Goal: Task Accomplishment & Management: Manage account settings

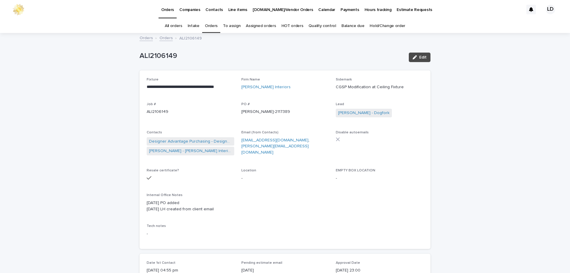
click at [215, 24] on link "Orders" at bounding box center [211, 26] width 13 height 14
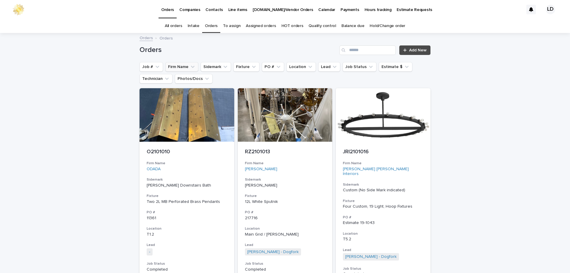
click at [190, 67] on icon "Firm Name" at bounding box center [193, 67] width 6 height 6
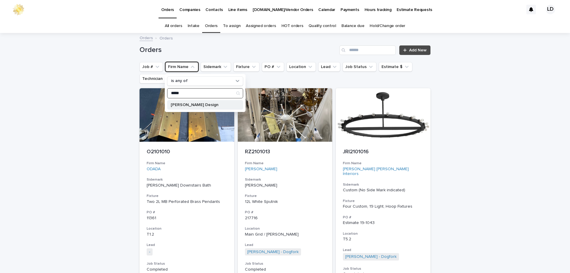
type input "*****"
click at [185, 107] on div "Emily Finch Design" at bounding box center [205, 105] width 76 height 10
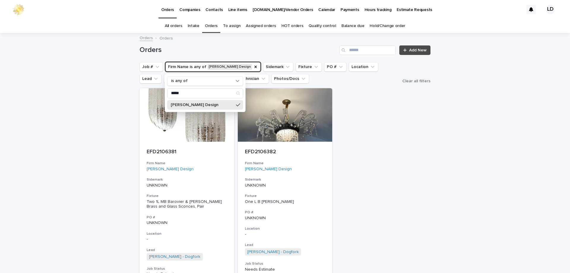
click at [448, 144] on div "Loading... Saving… Loading... Saving… Orders Add New Job # Firm Name is any of …" at bounding box center [285, 198] width 570 height 328
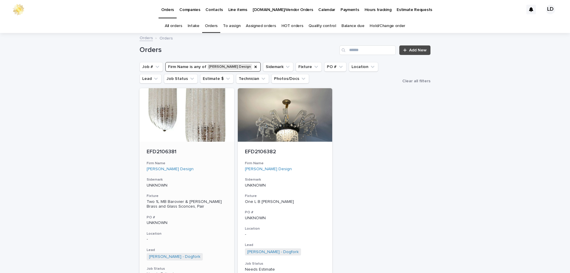
click at [214, 162] on h3 "Firm Name" at bounding box center [187, 163] width 80 height 5
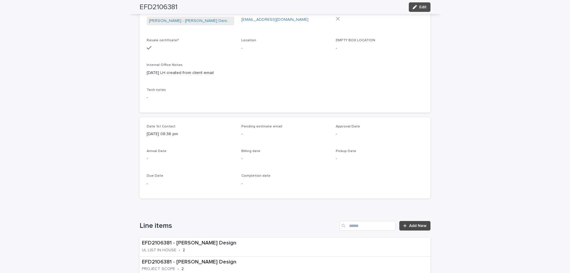
scroll to position [178, 0]
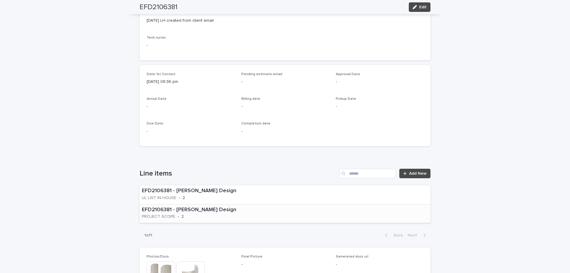
click at [274, 208] on div "EFD2106381 - Emily Finch Design PROJECT SCOPE • 2" at bounding box center [285, 213] width 291 height 19
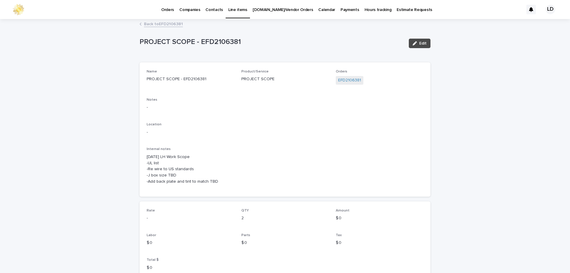
click at [421, 45] on span "Edit" at bounding box center [422, 43] width 7 height 4
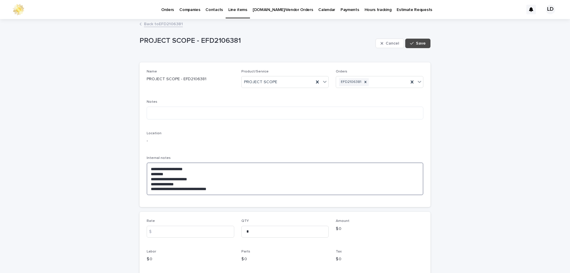
click at [158, 189] on textarea "**********" at bounding box center [285, 178] width 277 height 33
paste textarea "**********"
drag, startPoint x: 191, startPoint y: 188, endPoint x: 208, endPoint y: 189, distance: 17.5
click at [208, 189] on textarea "**********" at bounding box center [285, 178] width 277 height 33
type textarea "**********"
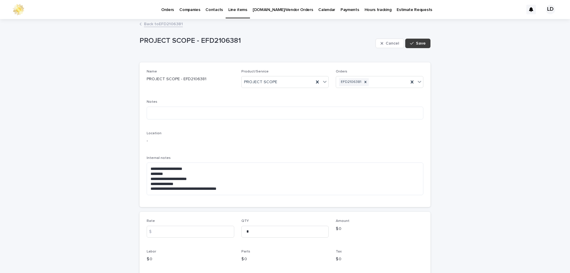
click at [418, 43] on span "Save" at bounding box center [421, 43] width 10 height 4
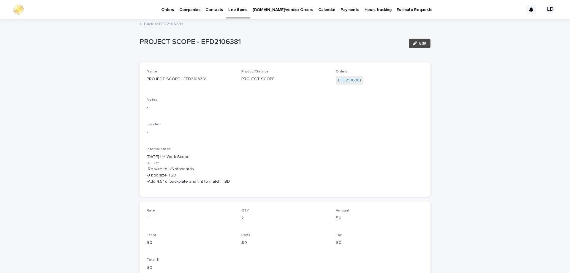
click at [163, 24] on link "Back to EFD2106381" at bounding box center [163, 23] width 39 height 7
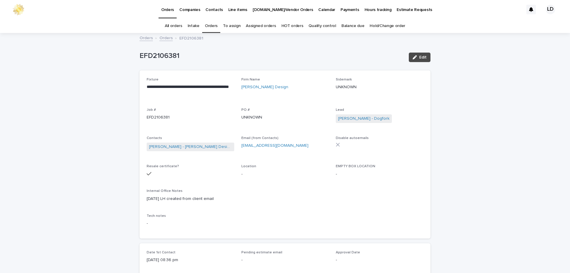
scroll to position [19, 0]
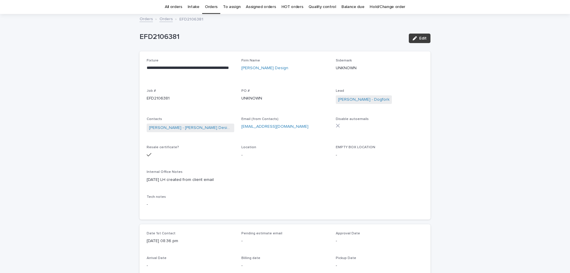
click at [422, 38] on span "Edit" at bounding box center [422, 38] width 7 height 4
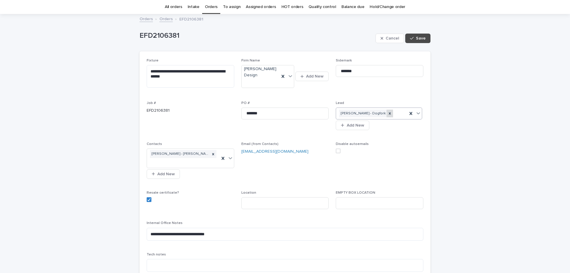
click at [388, 113] on icon at bounding box center [390, 113] width 4 height 4
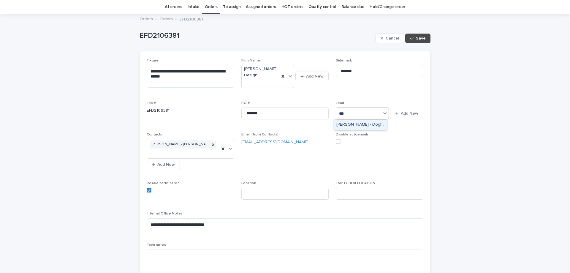
type input "****"
click at [384, 115] on icon at bounding box center [385, 113] width 6 height 6
type input "****"
click at [355, 125] on div "[PERSON_NAME] - Dogfork" at bounding box center [360, 125] width 53 height 10
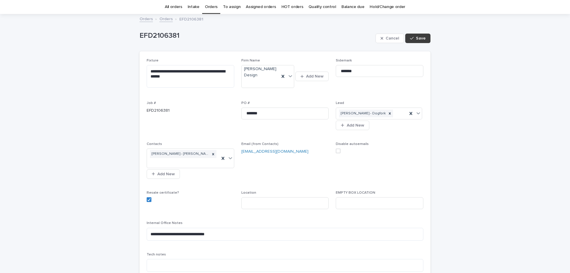
click at [423, 36] on span "Save" at bounding box center [421, 38] width 10 height 4
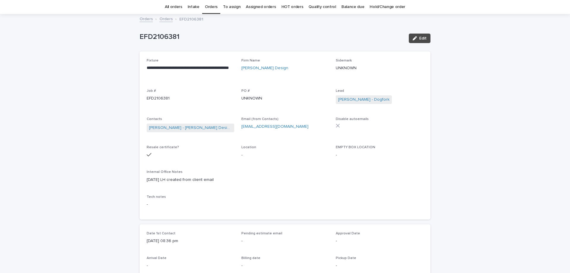
scroll to position [0, 0]
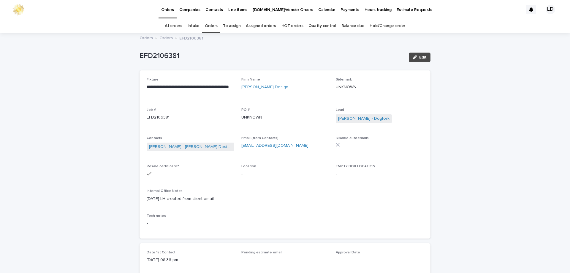
click at [211, 27] on link "Orders" at bounding box center [211, 26] width 13 height 14
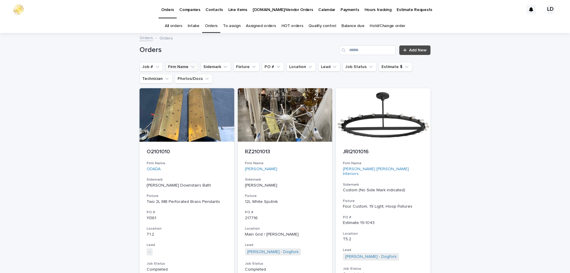
click at [178, 67] on button "Firm Name" at bounding box center [181, 67] width 33 height 10
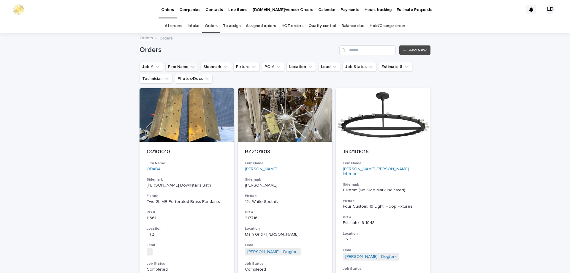
click at [167, 65] on button "Firm Name" at bounding box center [181, 67] width 33 height 10
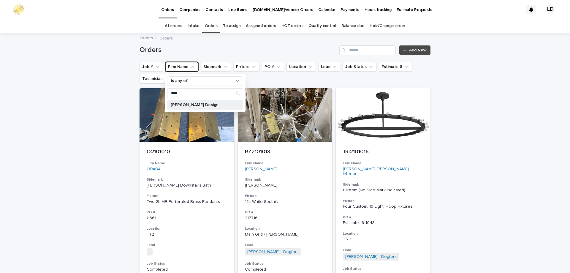
type input "****"
click at [188, 103] on p "Tracy Simmons Design" at bounding box center [202, 105] width 63 height 4
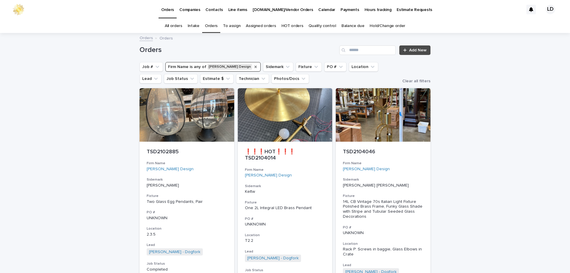
click at [255, 66] on icon "Firm Name" at bounding box center [256, 67] width 2 height 2
click at [358, 53] on input "Search" at bounding box center [367, 50] width 56 height 10
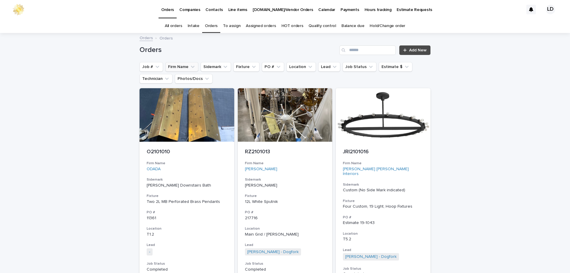
click at [180, 64] on button "Firm Name" at bounding box center [181, 67] width 33 height 10
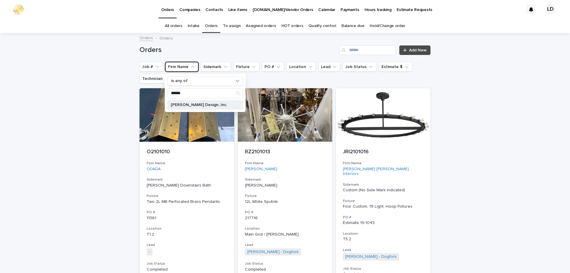
type input "******"
click at [195, 107] on p "Summer Thornton Design, Inc." at bounding box center [202, 105] width 63 height 4
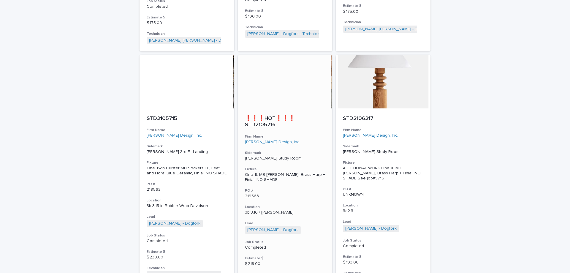
scroll to position [1915, 0]
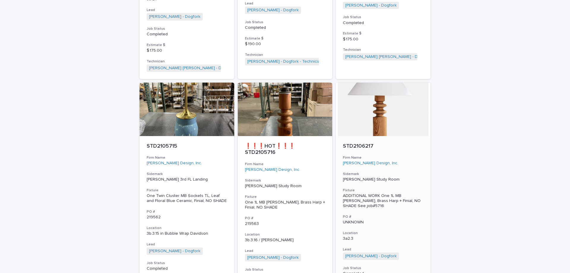
click at [394, 176] on div "Jackson Study Room" at bounding box center [383, 179] width 80 height 6
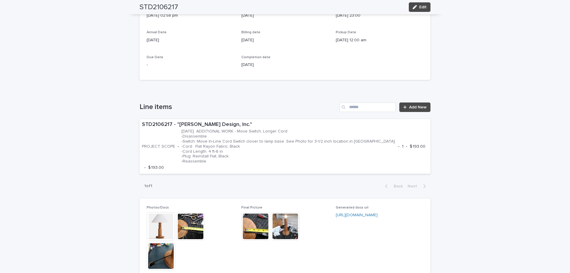
scroll to position [327, 0]
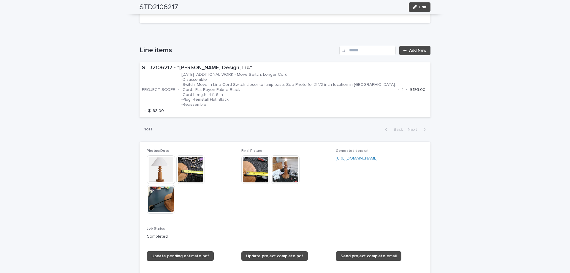
click at [285, 162] on img at bounding box center [285, 169] width 29 height 29
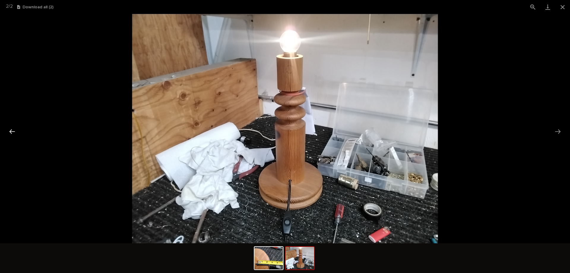
click at [10, 132] on button "Previous slide" at bounding box center [12, 132] width 12 height 12
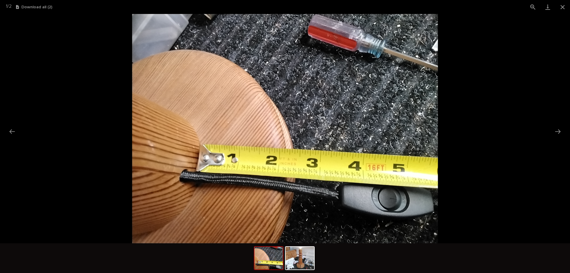
drag, startPoint x: 14, startPoint y: 131, endPoint x: 94, endPoint y: 103, distance: 84.5
click at [14, 131] on button "Previous slide" at bounding box center [12, 132] width 12 height 12
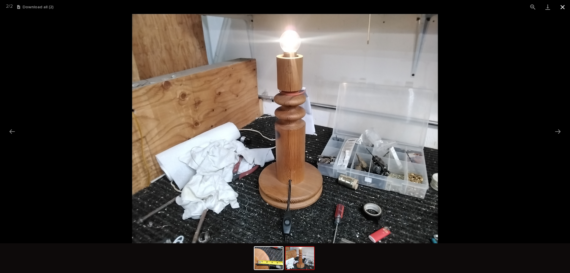
click at [562, 7] on button "Close gallery" at bounding box center [562, 7] width 15 height 14
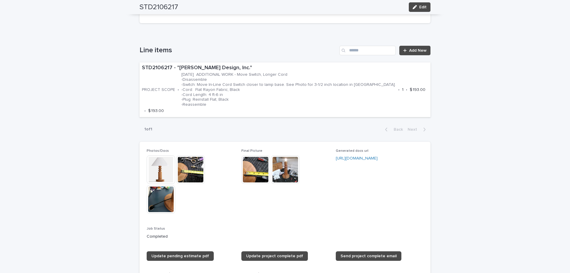
click at [164, 195] on img at bounding box center [161, 199] width 29 height 29
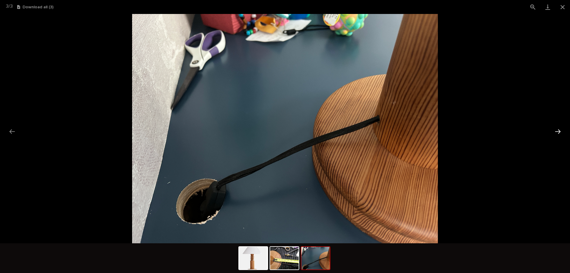
click at [560, 132] on button "Next slide" at bounding box center [558, 132] width 12 height 12
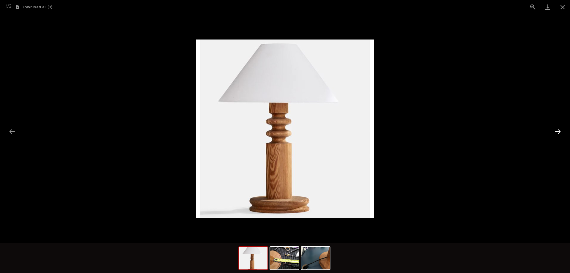
click at [560, 128] on button "Next slide" at bounding box center [558, 132] width 12 height 12
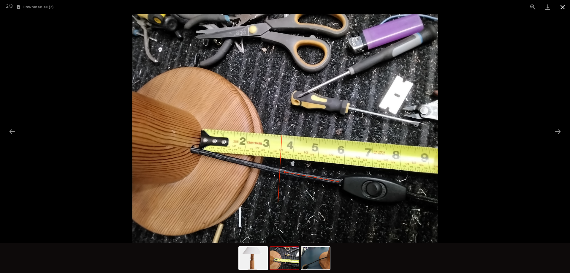
click at [562, 4] on button "Close gallery" at bounding box center [562, 7] width 15 height 14
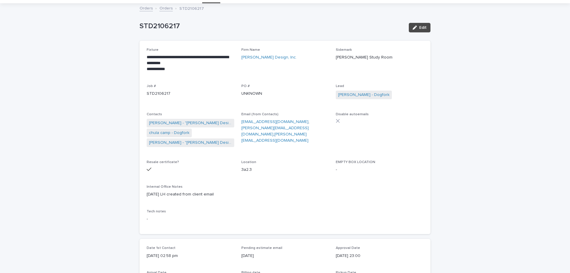
scroll to position [0, 0]
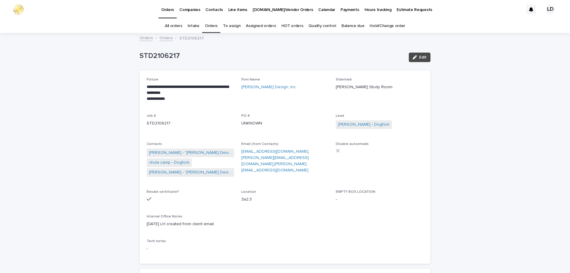
click at [213, 24] on link "Orders" at bounding box center [211, 26] width 13 height 14
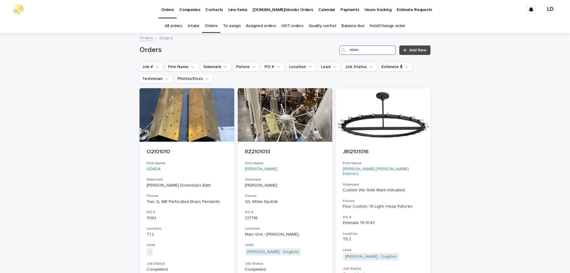
click at [353, 52] on input "Search" at bounding box center [367, 50] width 56 height 10
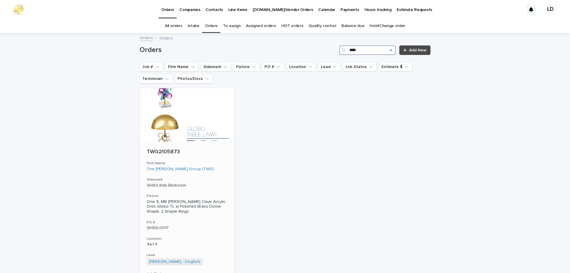
type input "****"
click at [220, 159] on div "TWG2105873 Firm Name The Wiseman Group (TWG) Sidemark GHSG Kids Bedroom Fixture…" at bounding box center [187, 232] width 95 height 180
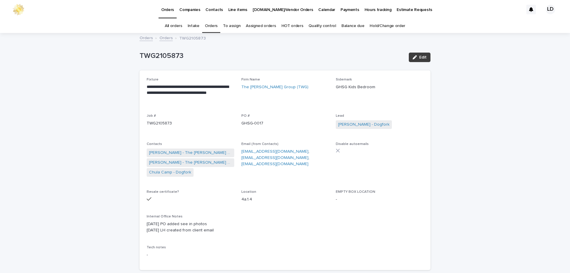
click at [416, 57] on div "button" at bounding box center [416, 57] width 7 height 4
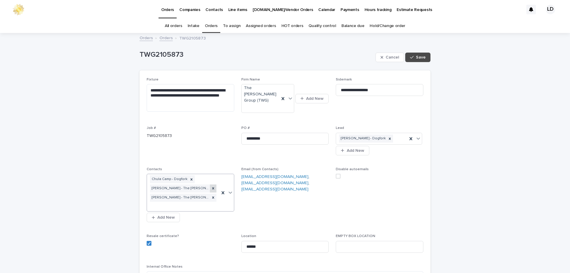
click at [211, 186] on icon at bounding box center [213, 188] width 4 height 4
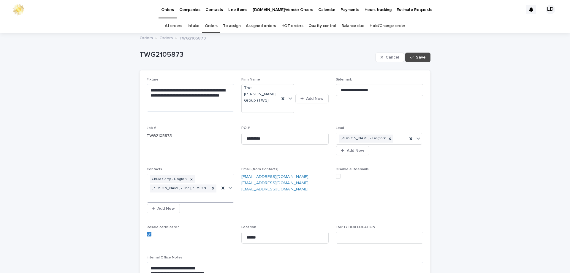
click at [421, 58] on span "Save" at bounding box center [421, 57] width 10 height 4
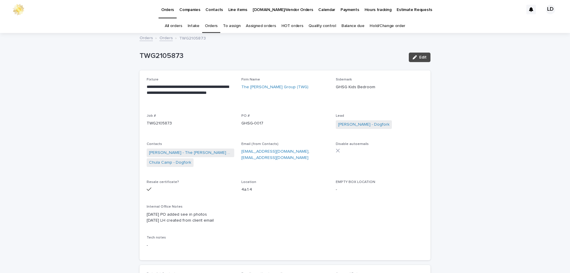
click at [418, 61] on button "Edit" at bounding box center [420, 58] width 22 height 10
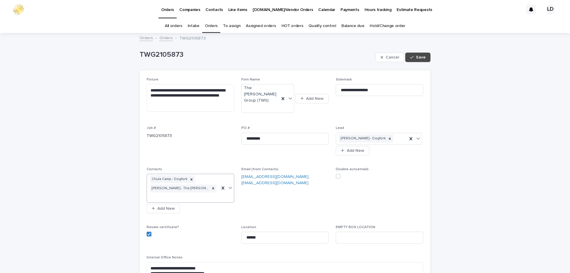
click at [190, 194] on div "Chula Camp - Dogfork Nick Froelich - The Wiseman Group (TWG)" at bounding box center [183, 188] width 72 height 28
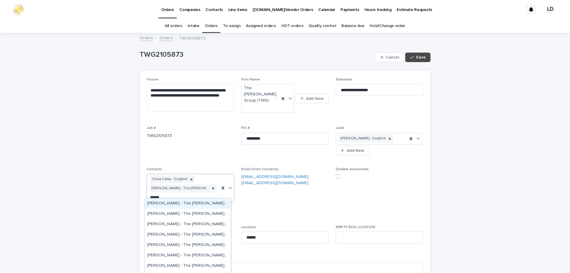
type input "*******"
click at [187, 224] on div "Alexis Highsmith - The Wiseman Group (TWG)" at bounding box center [188, 224] width 86 height 10
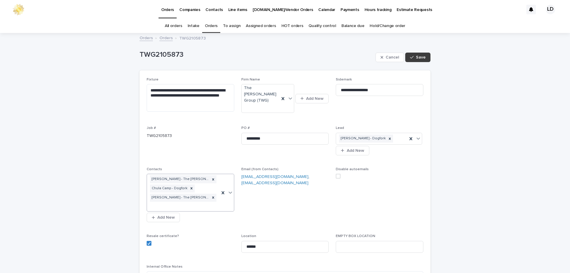
click at [419, 58] on span "Save" at bounding box center [421, 57] width 10 height 4
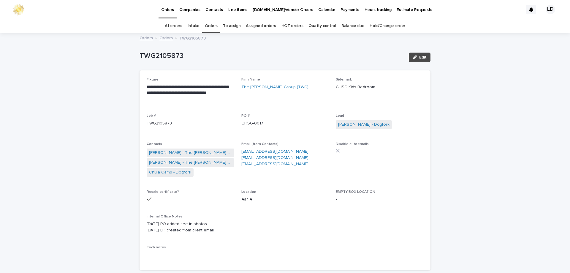
click at [215, 25] on link "Orders" at bounding box center [211, 26] width 13 height 14
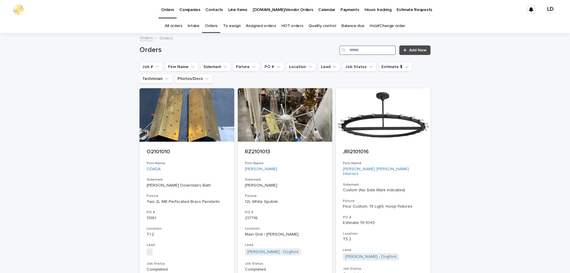
click at [376, 47] on input "Search" at bounding box center [367, 50] width 56 height 10
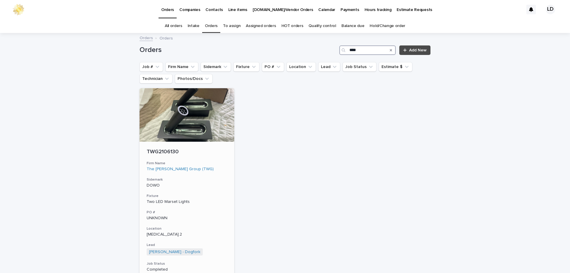
type input "****"
click at [219, 174] on div "TWG2106130 Firm Name The Wiseman Group (TWG) Sidemark DOWO Fixture Two LED Mars…" at bounding box center [187, 228] width 95 height 173
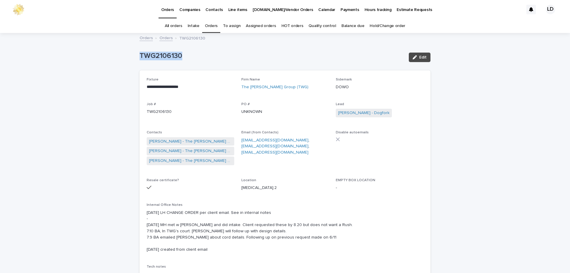
drag, startPoint x: 184, startPoint y: 58, endPoint x: 93, endPoint y: 53, distance: 90.7
copy p "TWG2106130"
click at [189, 62] on div "TWG2106130" at bounding box center [272, 57] width 265 height 11
click at [214, 26] on link "Orders" at bounding box center [211, 26] width 13 height 14
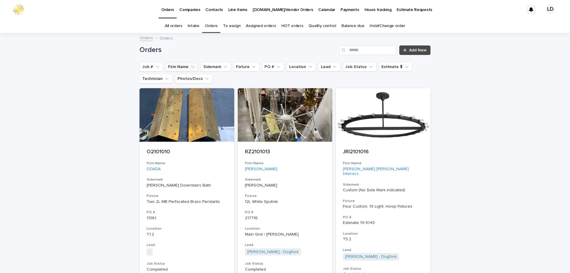
click at [186, 67] on button "Firm Name" at bounding box center [181, 67] width 33 height 10
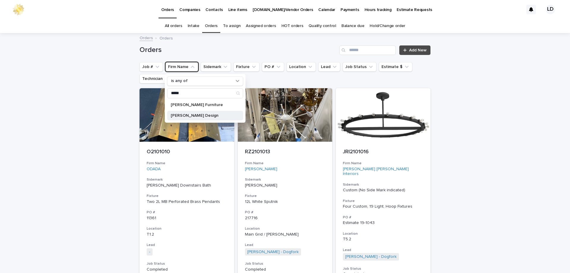
type input "*****"
click at [191, 117] on p "Regan Baker Design" at bounding box center [202, 115] width 63 height 4
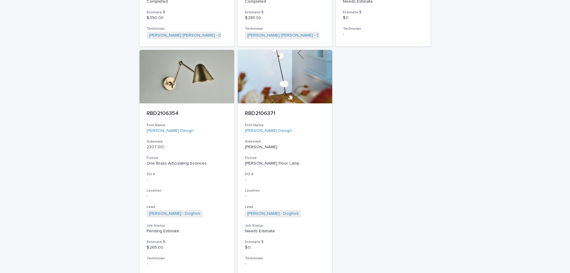
scroll to position [2673, 0]
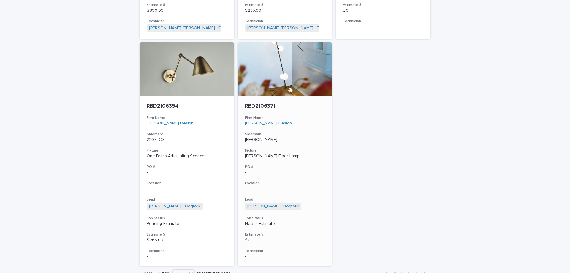
click at [314, 150] on div "RBD2106371 Firm Name Regan Baker Design Sidemark Brinkman Fixture Lindsay Adelm…" at bounding box center [285, 181] width 95 height 170
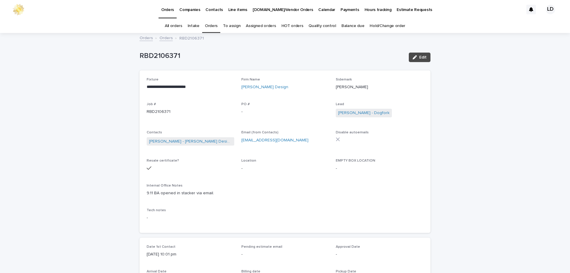
click at [214, 25] on link "Orders" at bounding box center [211, 26] width 13 height 14
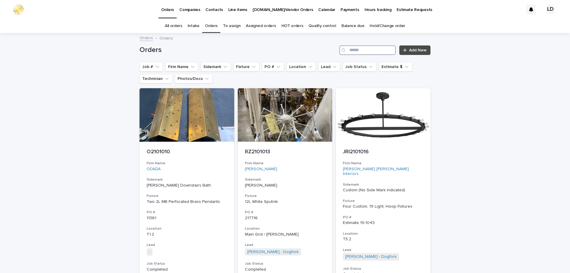
click at [377, 52] on input "Search" at bounding box center [367, 50] width 56 height 10
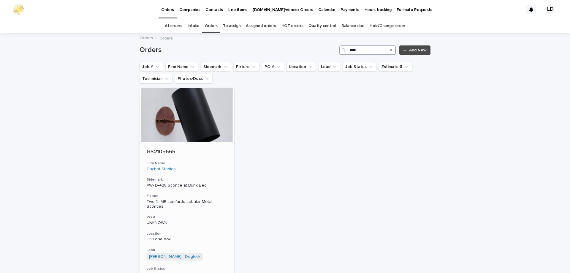
type input "****"
click at [222, 167] on div "Gachot Studios" at bounding box center [187, 169] width 80 height 5
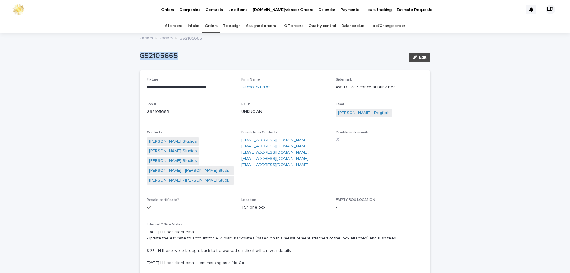
drag, startPoint x: 178, startPoint y: 50, endPoint x: 159, endPoint y: 62, distance: 22.3
copy p "GS2105665"
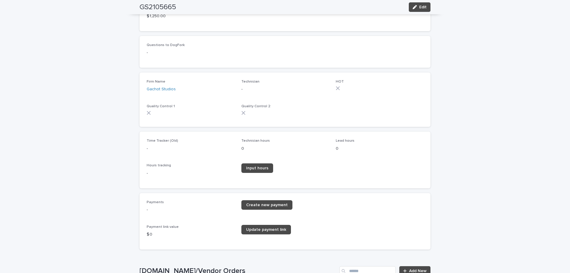
scroll to position [861, 0]
click at [260, 229] on span "Update payment link" at bounding box center [266, 229] width 40 height 4
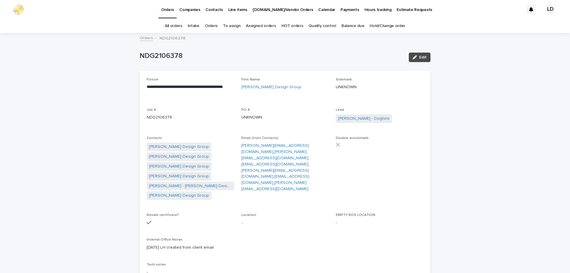
click at [342, 27] on link "Balance due" at bounding box center [353, 26] width 23 height 14
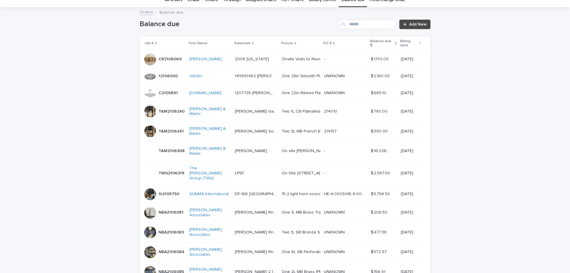
scroll to position [59, 0]
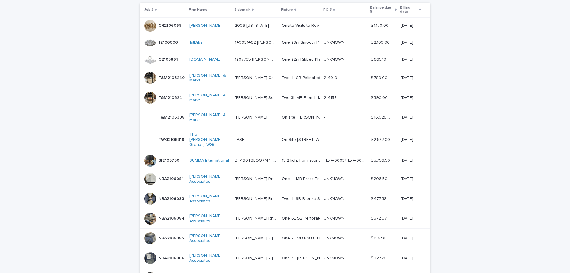
click at [177, 155] on div "SI2105750 SI2105750" at bounding box center [164, 161] width 40 height 12
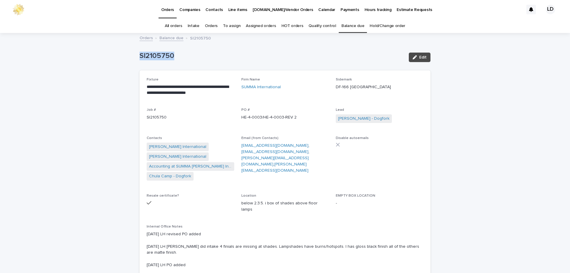
drag, startPoint x: 178, startPoint y: 56, endPoint x: 133, endPoint y: 56, distance: 44.8
click at [169, 40] on link "Balance due" at bounding box center [171, 37] width 24 height 7
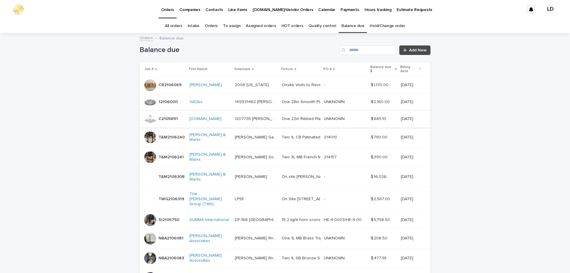
scroll to position [19, 0]
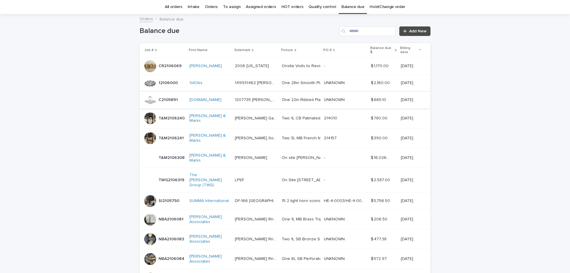
click at [266, 175] on div "LPSF LPSF" at bounding box center [256, 180] width 42 height 10
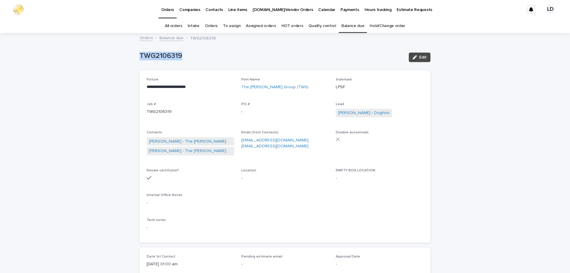
drag, startPoint x: 191, startPoint y: 57, endPoint x: 137, endPoint y: 60, distance: 54.7
copy p "TWG2106319"
click at [163, 37] on link "Balance due" at bounding box center [171, 37] width 24 height 7
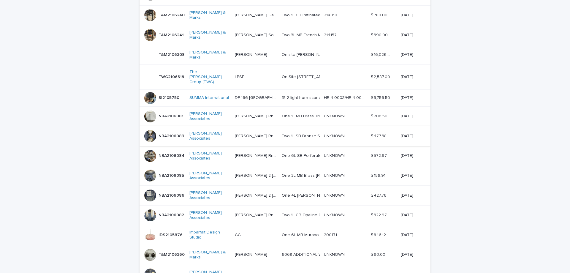
scroll to position [138, 0]
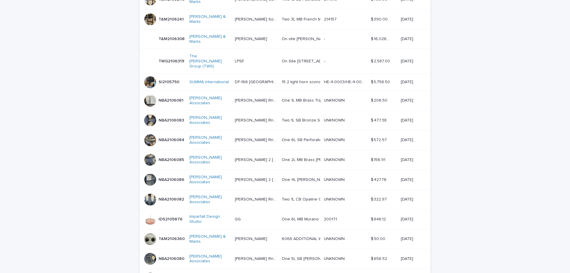
click at [249, 217] on p at bounding box center [256, 219] width 42 height 5
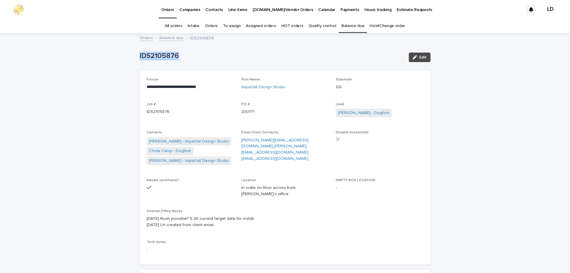
drag, startPoint x: 150, startPoint y: 56, endPoint x: 129, endPoint y: 55, distance: 20.2
copy p "IDS2105876"
click at [165, 36] on link "Balance due" at bounding box center [171, 37] width 24 height 7
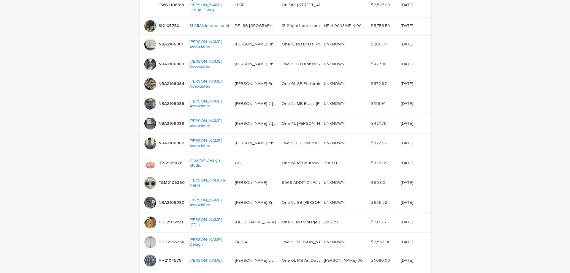
scroll to position [197, 0]
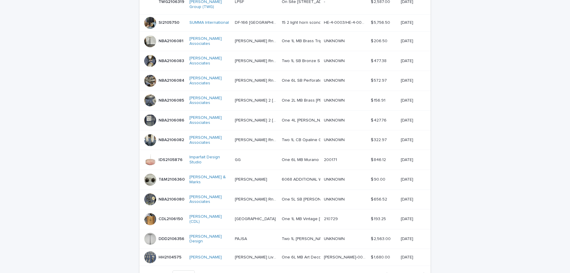
click at [222, 232] on div "Douglas Durkin Design" at bounding box center [209, 239] width 41 height 15
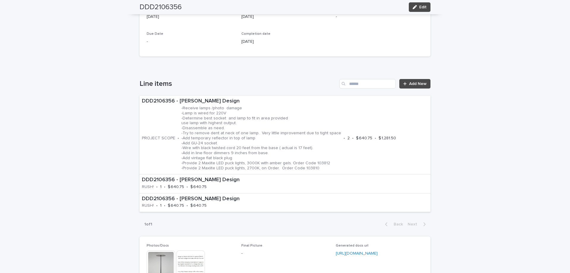
scroll to position [297, 0]
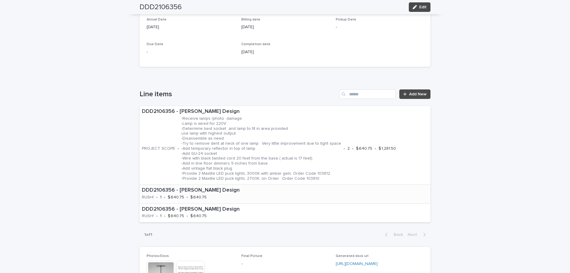
click at [250, 195] on div "DDD2106356 - Douglas Durkin Design RUSH! • 1 • $ 640.75 • $ 640.75" at bounding box center [223, 194] width 167 height 18
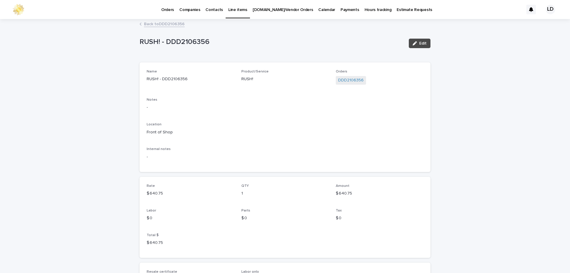
click at [156, 24] on link "Back to DDD2106356" at bounding box center [164, 23] width 41 height 7
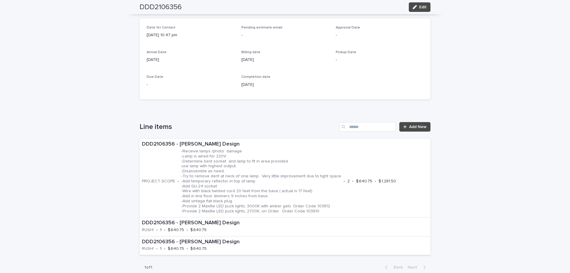
scroll to position [316, 0]
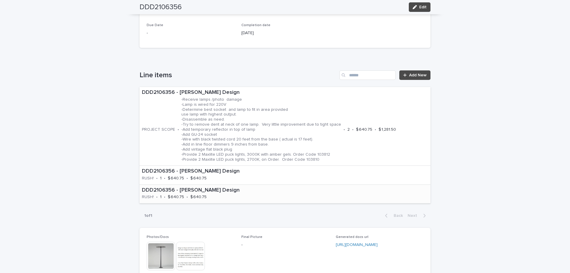
click at [237, 197] on div "DDD2106356 - Douglas Durkin Design RUSH! • 1 • $ 640.75 • $ 640.75" at bounding box center [223, 194] width 167 height 18
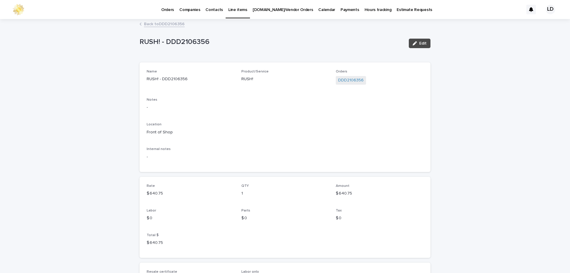
click at [164, 24] on link "Back to DDD2106356" at bounding box center [164, 23] width 41 height 7
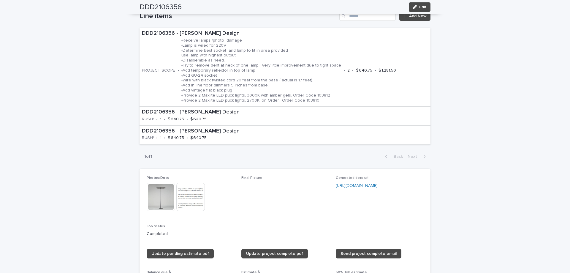
scroll to position [375, 0]
click at [367, 120] on div "DDD2106356 - Douglas Durkin Design RUSH! • 1 • $ 640.75 • $ 640.75" at bounding box center [285, 115] width 291 height 19
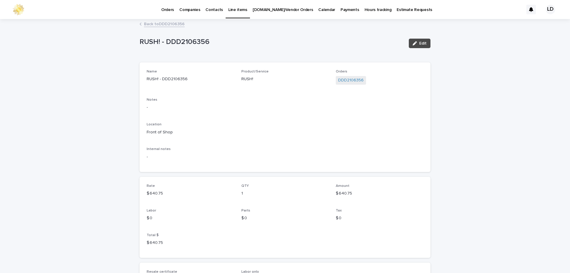
click at [172, 22] on link "Back to DDD2106356" at bounding box center [164, 23] width 41 height 7
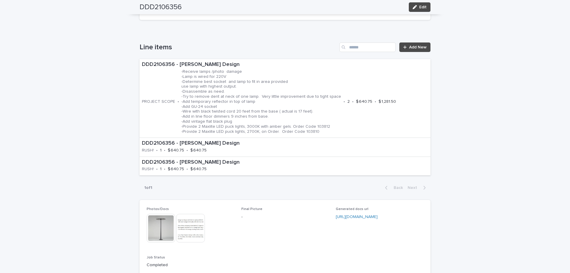
scroll to position [405, 0]
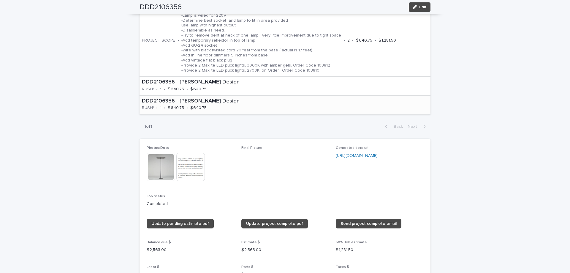
click at [302, 105] on div "DDD2106356 - Douglas Durkin Design RUSH! • 1 • $ 640.75 • $ 640.75" at bounding box center [285, 105] width 291 height 19
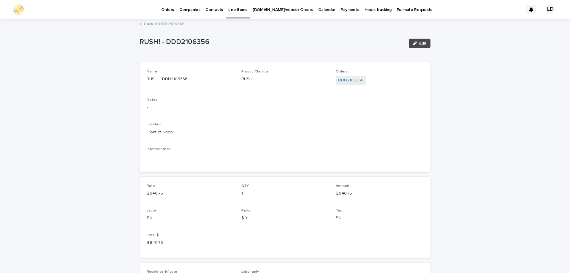
click at [154, 22] on link "Back to DDD2106356" at bounding box center [164, 23] width 41 height 7
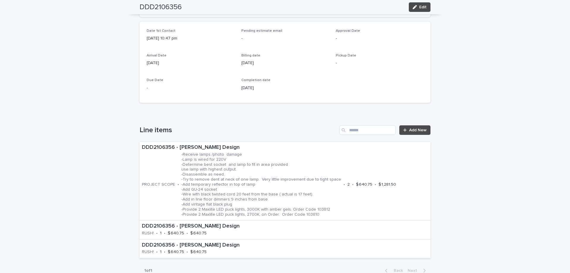
scroll to position [316, 0]
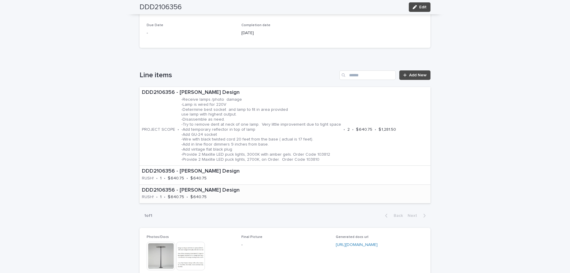
click at [253, 199] on div "DDD2106356 - Douglas Durkin Design RUSH! • 1 • $ 640.75 • $ 640.75" at bounding box center [223, 194] width 167 height 18
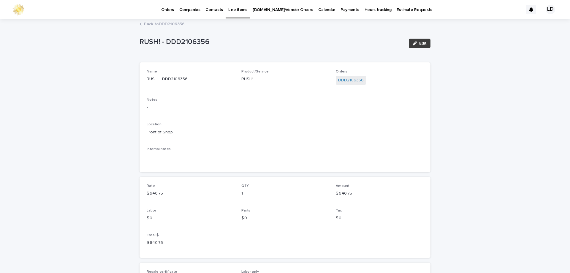
click at [424, 46] on button "Edit" at bounding box center [420, 44] width 22 height 10
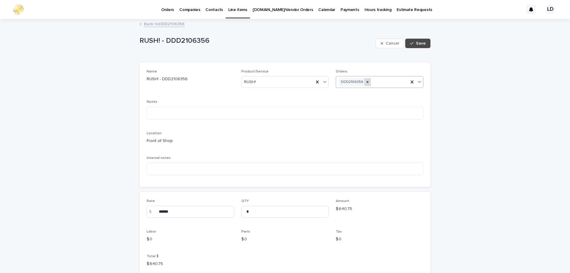
click at [367, 81] on icon at bounding box center [368, 82] width 2 height 2
click at [316, 82] on icon at bounding box center [317, 81] width 3 height 3
drag, startPoint x: 181, startPoint y: 213, endPoint x: 127, endPoint y: 208, distance: 54.3
click at [127, 208] on div "Loading... Saving… Loading... Saving… RUSH! - DDD2106356 Cancel Save RUSH! - DD…" at bounding box center [285, 185] width 570 height 330
drag, startPoint x: 184, startPoint y: 78, endPoint x: 147, endPoint y: 80, distance: 37.4
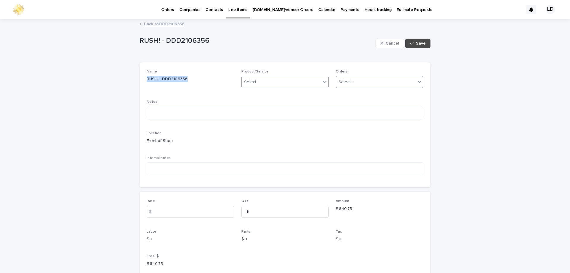
click at [144, 79] on div "Name RUSH! - DDD2106356 Product/Service Select... Orders Select... Notes Locati…" at bounding box center [285, 124] width 291 height 125
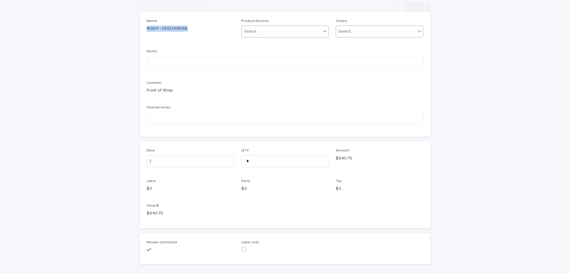
scroll to position [59, 0]
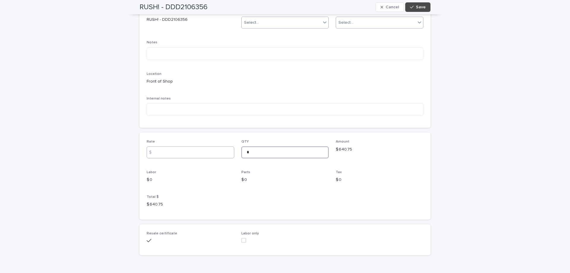
drag, startPoint x: 257, startPoint y: 157, endPoint x: 217, endPoint y: 152, distance: 39.5
click at [217, 152] on div "Rate $ QTY * Amount $ 640.75 Labor $ 0 Parts $ 0 Tax $ 0 Total $ $ 640.75" at bounding box center [285, 176] width 277 height 73
click at [425, 9] on button "Save" at bounding box center [417, 7] width 25 height 10
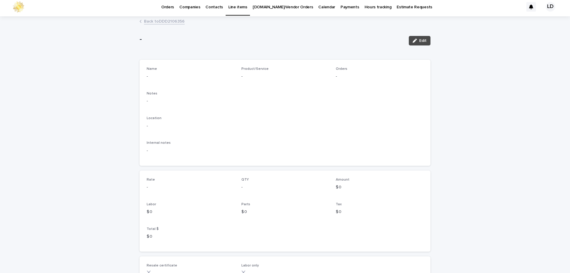
scroll to position [0, 0]
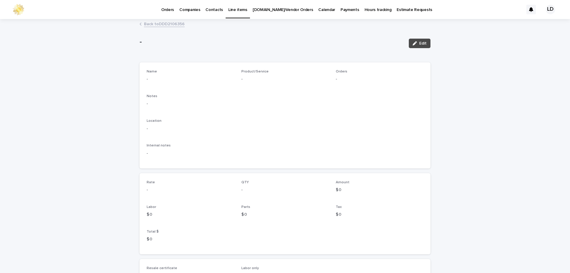
click at [152, 24] on link "Back to DDD2106356" at bounding box center [164, 23] width 41 height 7
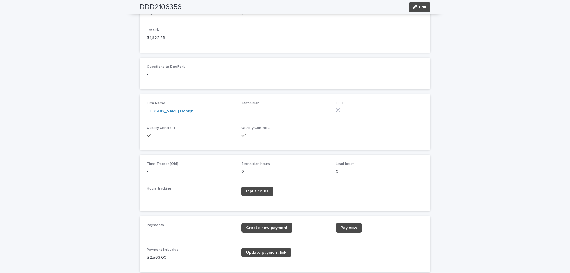
scroll to position [732, 0]
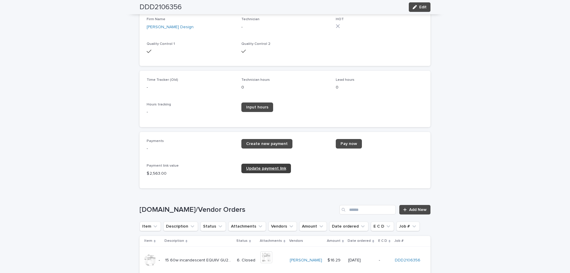
click at [265, 167] on span "Update payment link" at bounding box center [266, 168] width 40 height 4
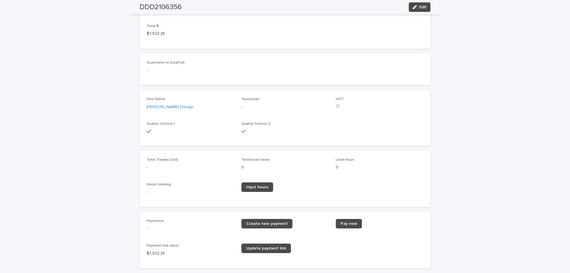
scroll to position [653, 0]
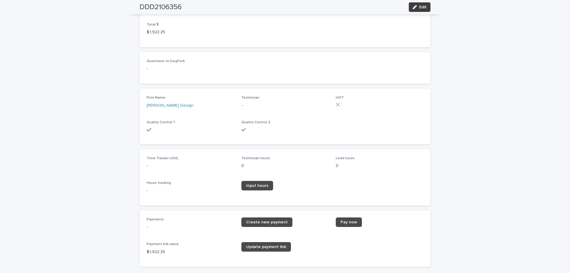
click at [419, 9] on span "Edit" at bounding box center [422, 7] width 7 height 4
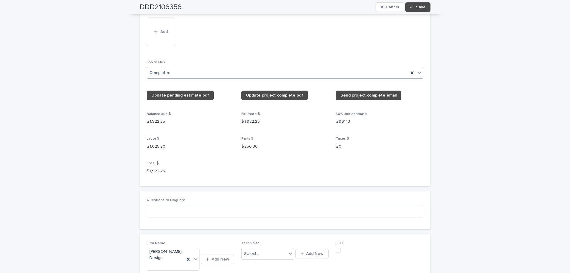
scroll to position [535, 0]
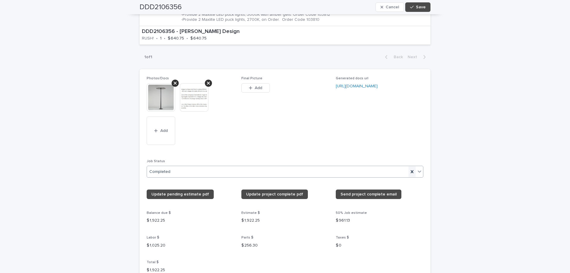
click at [409, 169] on icon at bounding box center [412, 172] width 6 height 6
click at [419, 6] on span "Save" at bounding box center [421, 7] width 10 height 4
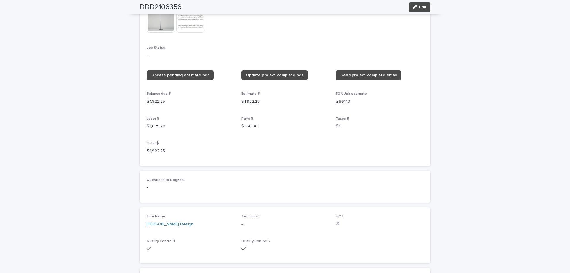
scroll to position [451, 0]
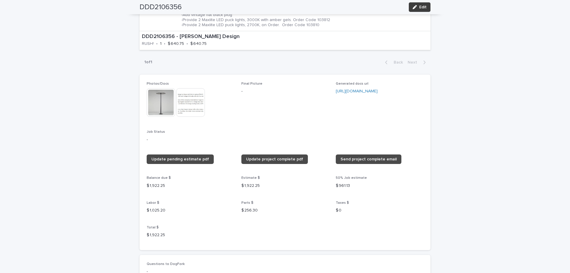
click at [422, 7] on span "Edit" at bounding box center [422, 7] width 7 height 4
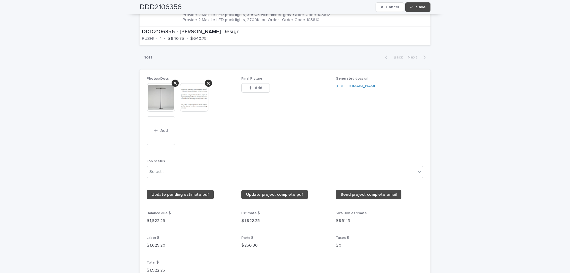
scroll to position [532, 0]
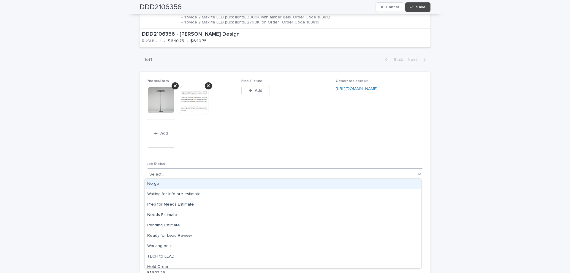
click at [419, 173] on icon at bounding box center [420, 174] width 4 height 2
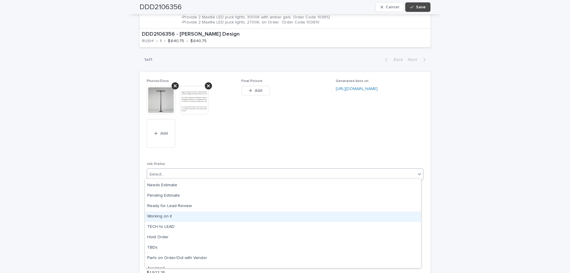
scroll to position [56, 0]
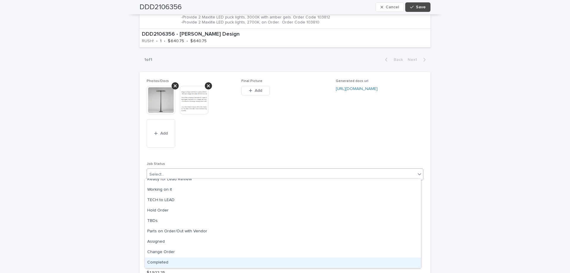
click at [175, 263] on div "Completed" at bounding box center [283, 262] width 276 height 10
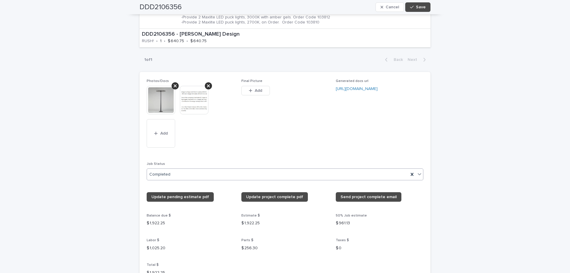
click at [473, 146] on div "**********" at bounding box center [285, 130] width 570 height 1257
click at [419, 7] on span "Save" at bounding box center [421, 7] width 10 height 4
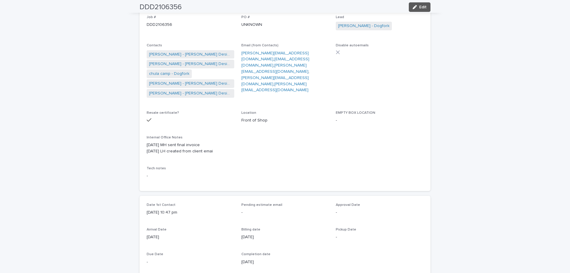
scroll to position [0, 0]
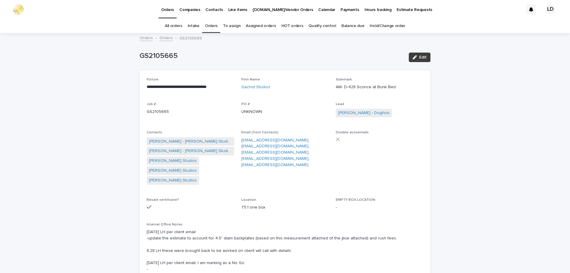
click at [416, 59] on div "button" at bounding box center [416, 57] width 7 height 4
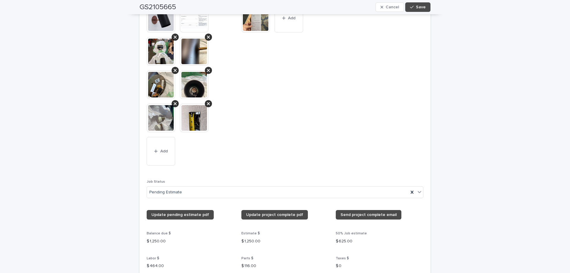
scroll to position [713, 0]
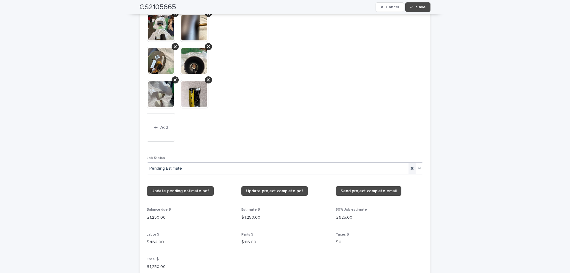
click at [409, 168] on icon at bounding box center [412, 168] width 6 height 6
click at [415, 4] on button "Save" at bounding box center [417, 7] width 25 height 10
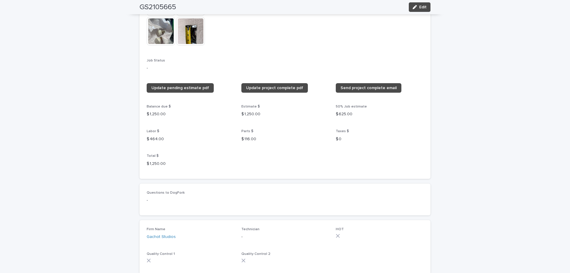
scroll to position [642, 0]
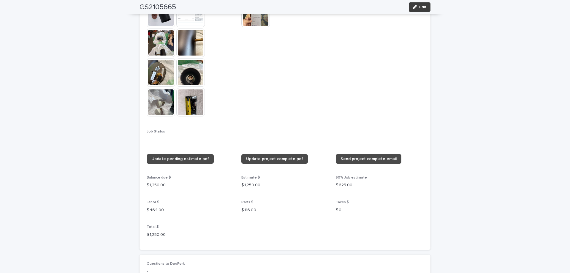
click at [416, 8] on div "button" at bounding box center [416, 7] width 7 height 4
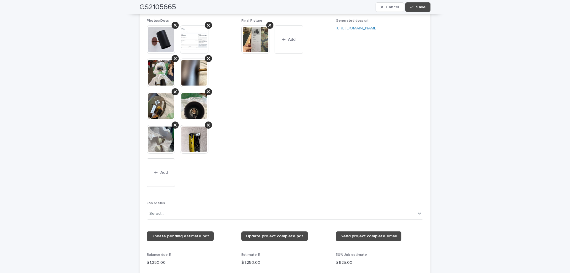
scroll to position [685, 0]
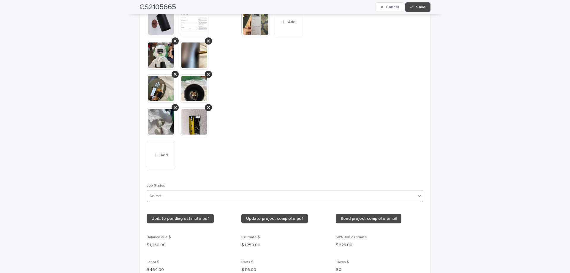
click at [417, 193] on icon at bounding box center [420, 196] width 6 height 6
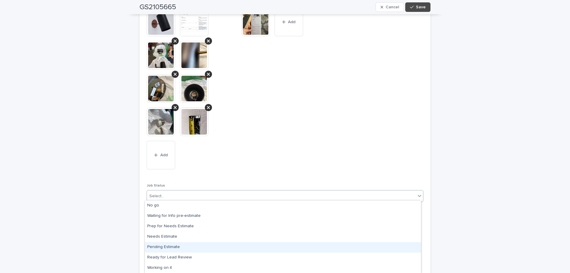
click at [164, 246] on div "Pending Estimate" at bounding box center [283, 247] width 276 height 10
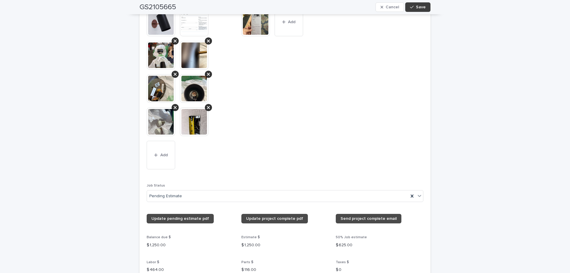
click at [418, 6] on span "Save" at bounding box center [421, 7] width 10 height 4
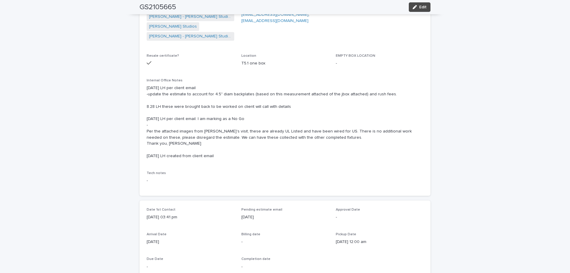
scroll to position [178, 0]
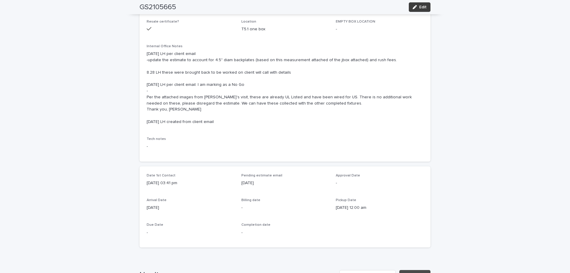
click at [420, 8] on span "Edit" at bounding box center [422, 7] width 7 height 4
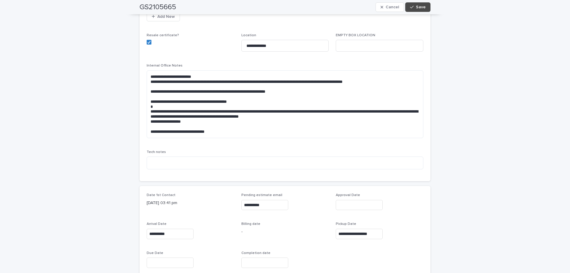
scroll to position [208, 0]
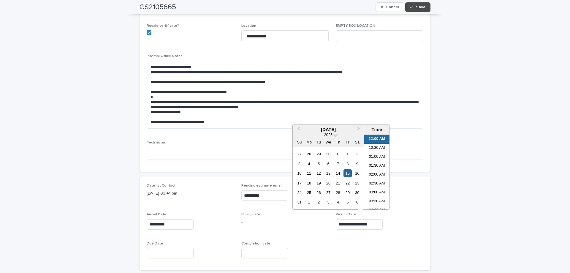
drag, startPoint x: 380, startPoint y: 223, endPoint x: 326, endPoint y: 224, distance: 54.1
click at [326, 224] on div "**********" at bounding box center [285, 224] width 277 height 80
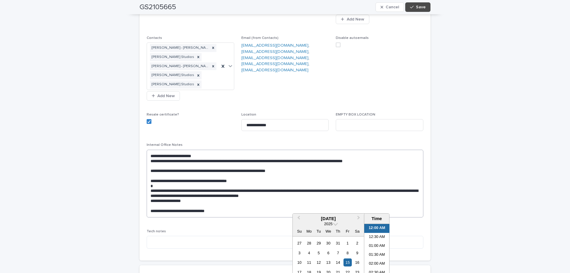
scroll to position [119, 0]
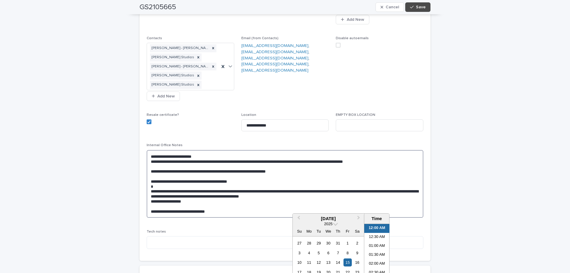
click at [149, 175] on textarea "**********" at bounding box center [285, 184] width 277 height 68
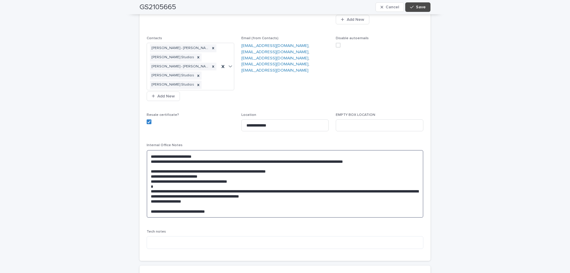
click at [297, 172] on textarea "**********" at bounding box center [285, 184] width 277 height 68
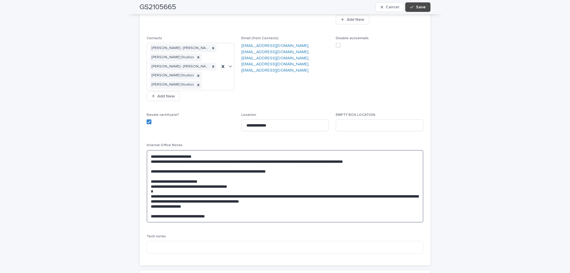
click at [210, 180] on textarea "**********" at bounding box center [285, 186] width 277 height 72
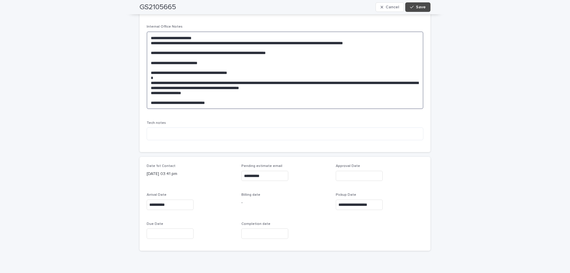
scroll to position [238, 0]
type textarea "**********"
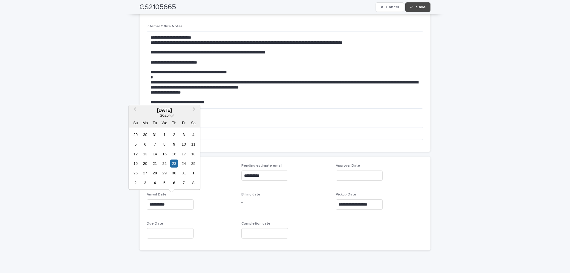
drag, startPoint x: 174, startPoint y: 205, endPoint x: 121, endPoint y: 206, distance: 52.6
type input "**********"
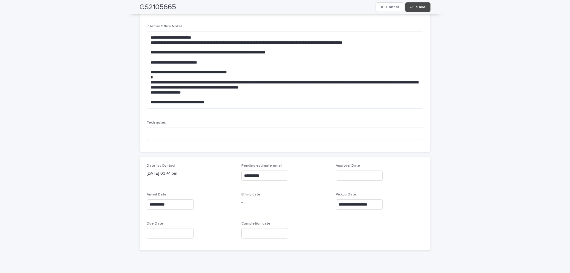
drag, startPoint x: 181, startPoint y: 9, endPoint x: 129, endPoint y: 4, distance: 52.7
click at [129, 4] on div "GS2105665 Cancel Save" at bounding box center [285, 7] width 320 height 14
copy h2 "GS2105665"
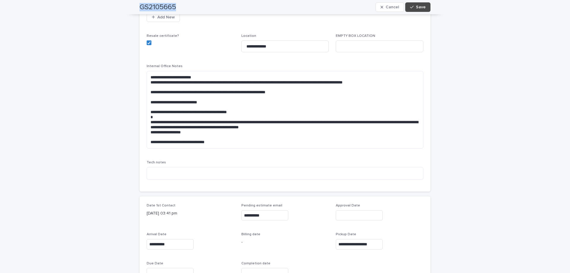
scroll to position [208, 0]
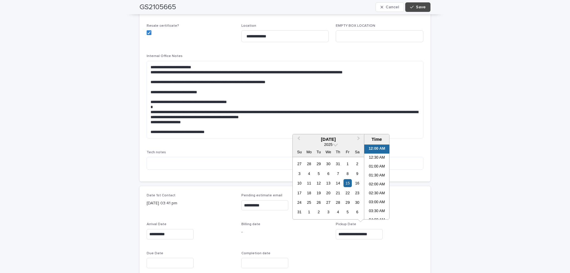
drag, startPoint x: 383, startPoint y: 231, endPoint x: 309, endPoint y: 231, distance: 74.2
click at [309, 231] on div "**********" at bounding box center [285, 233] width 277 height 80
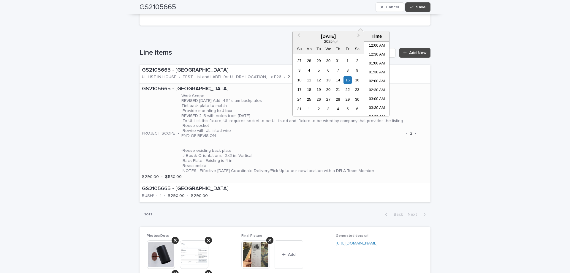
scroll to position [564, 0]
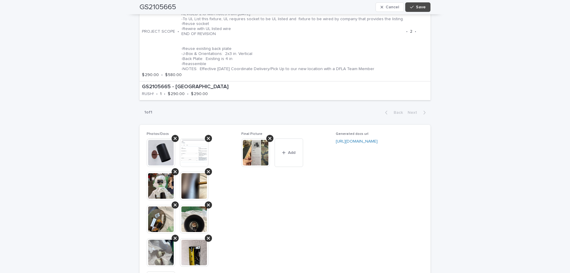
click at [255, 162] on img at bounding box center [255, 152] width 29 height 29
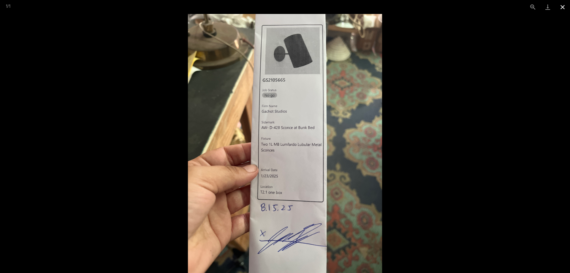
click at [558, 9] on button "Close gallery" at bounding box center [562, 7] width 15 height 14
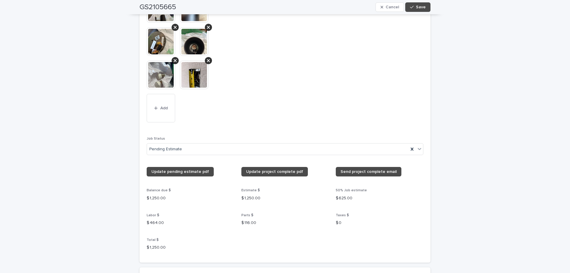
scroll to position [742, 0]
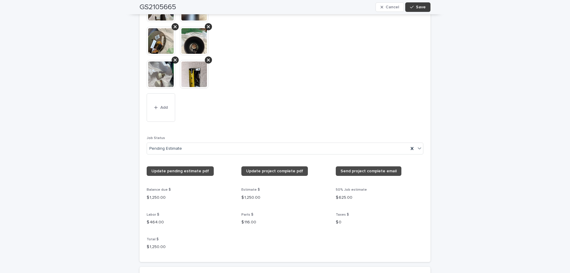
click at [420, 9] on span "Save" at bounding box center [421, 7] width 10 height 4
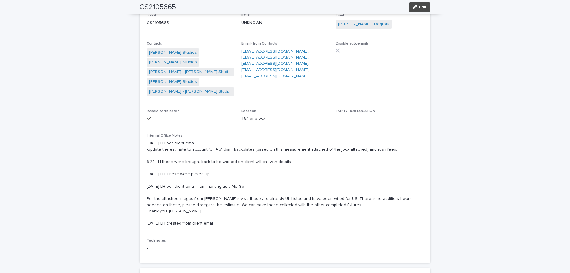
scroll to position [0, 0]
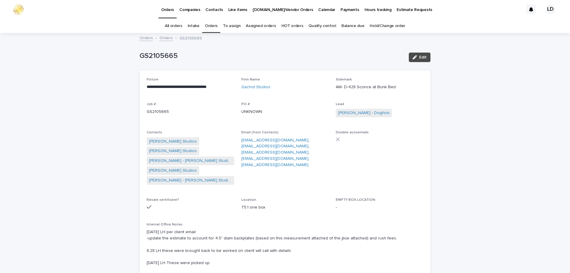
click at [217, 29] on link "Orders" at bounding box center [211, 26] width 13 height 14
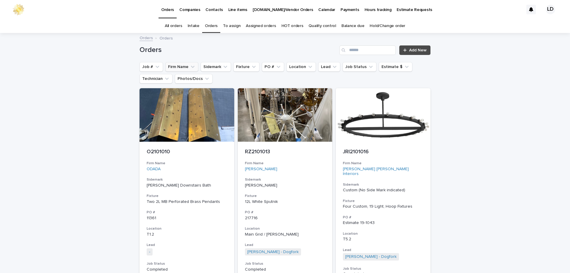
click at [182, 64] on button "Firm Name" at bounding box center [181, 67] width 33 height 10
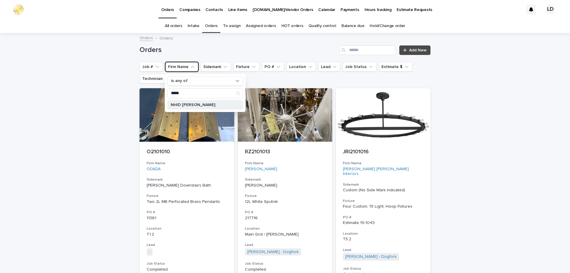
type input "*****"
click at [194, 107] on div "NHID [PERSON_NAME]" at bounding box center [205, 105] width 76 height 10
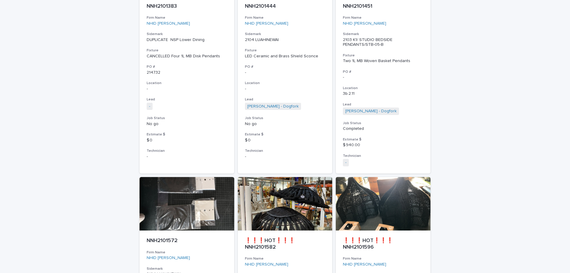
scroll to position [2657, 0]
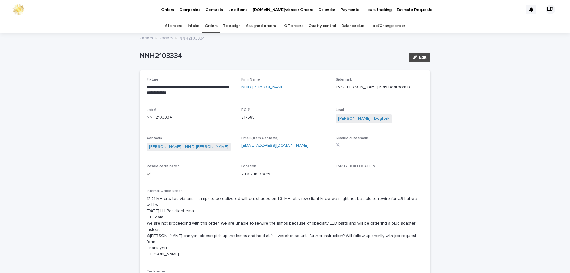
click at [166, 39] on link "Orders" at bounding box center [165, 37] width 13 height 7
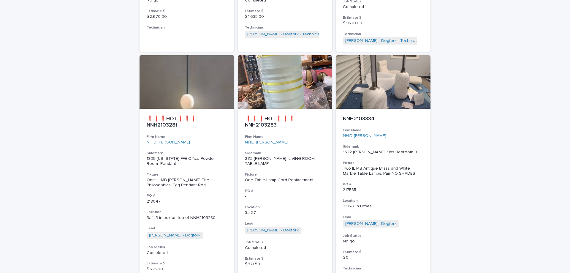
scroll to position [2693, 0]
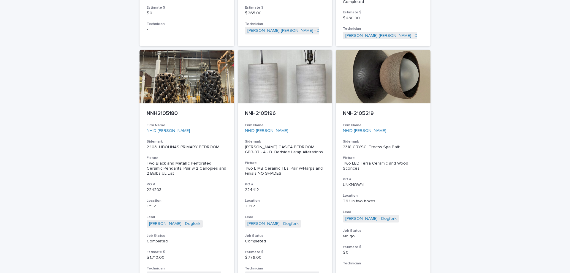
scroll to position [2729, 0]
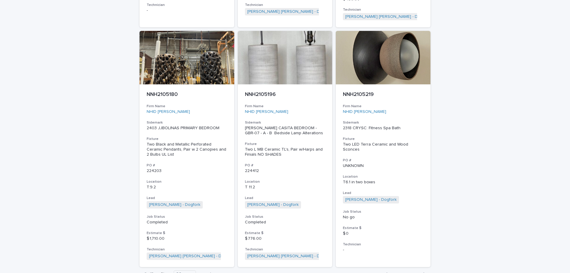
click at [413, 272] on span "Next" at bounding box center [414, 274] width 13 height 4
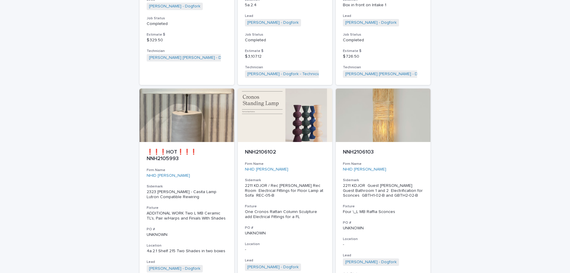
scroll to position [2722, 0]
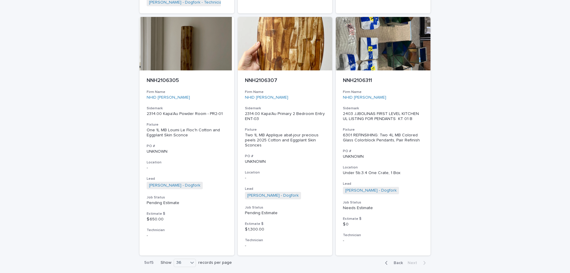
scroll to position [308, 0]
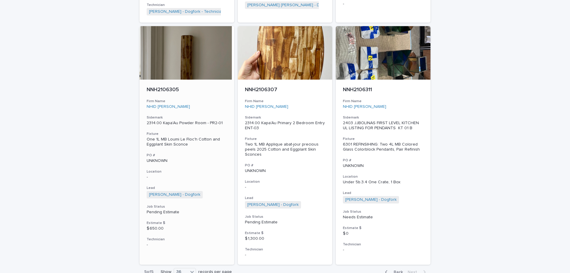
click at [215, 158] on p "UNKNOWN" at bounding box center [187, 160] width 80 height 5
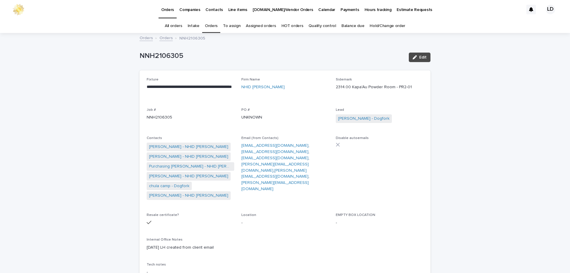
click at [165, 39] on link "Orders" at bounding box center [165, 37] width 13 height 7
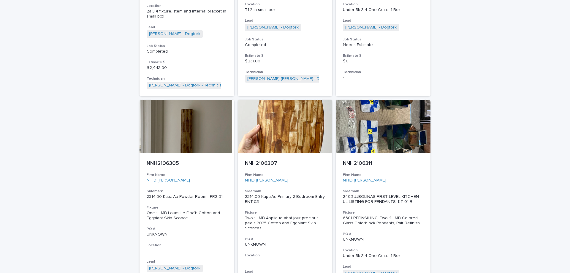
scroll to position [297, 0]
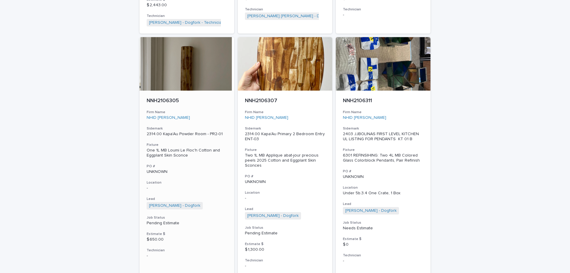
click at [200, 110] on h3 "Firm Name" at bounding box center [187, 112] width 80 height 5
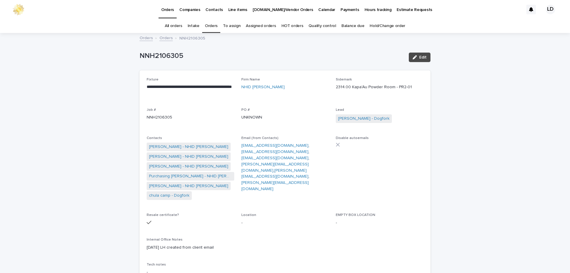
click at [214, 28] on link "Orders" at bounding box center [211, 26] width 13 height 14
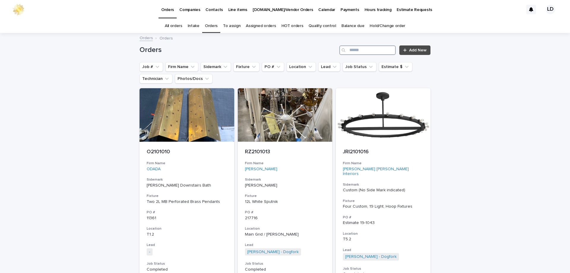
click at [359, 51] on input "Search" at bounding box center [367, 50] width 56 height 10
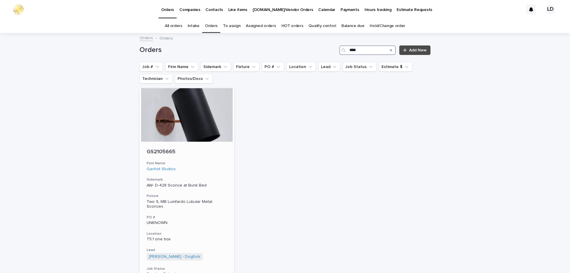
type input "****"
click at [224, 172] on div "GS2105665 Firm Name Gachot Studios Sidemark AW- D-428 Sconce at Bunk Bed Fixtur…" at bounding box center [187, 229] width 95 height 175
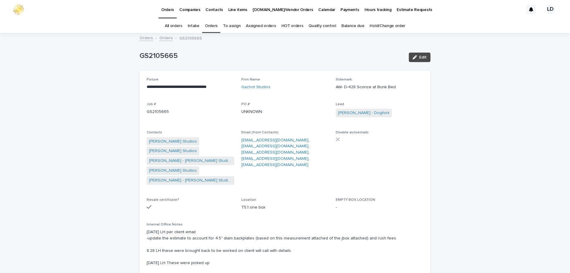
scroll to position [19, 0]
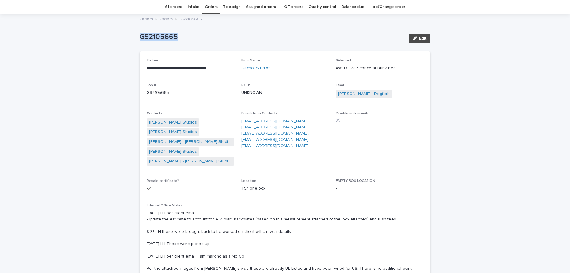
drag, startPoint x: 131, startPoint y: 34, endPoint x: 187, endPoint y: 36, distance: 56.2
copy p "GS2105665"
drag, startPoint x: 142, startPoint y: 66, endPoint x: 229, endPoint y: 71, distance: 86.9
click at [230, 71] on div "**********" at bounding box center [285, 192] width 291 height 282
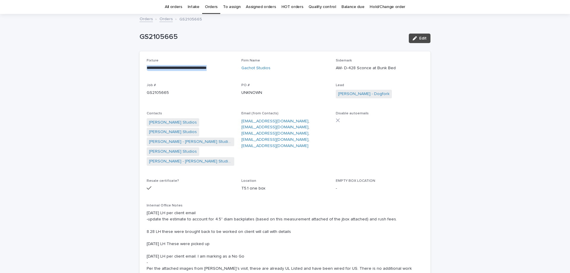
copy p "**********"
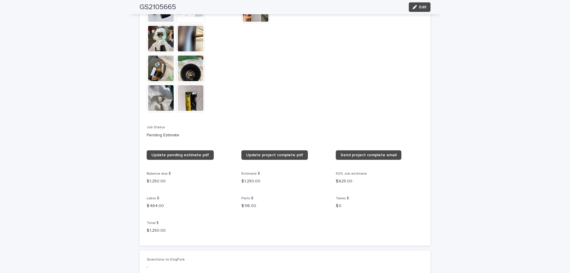
scroll to position [672, 0]
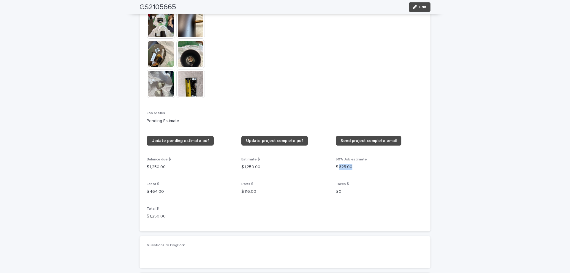
drag, startPoint x: 337, startPoint y: 167, endPoint x: 349, endPoint y: 167, distance: 12.2
click at [349, 167] on p "$ 625.00" at bounding box center [380, 167] width 88 height 6
copy p "625.00"
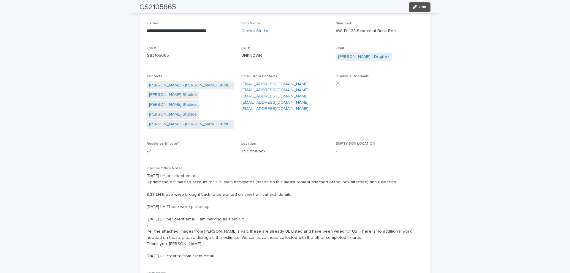
scroll to position [0, 0]
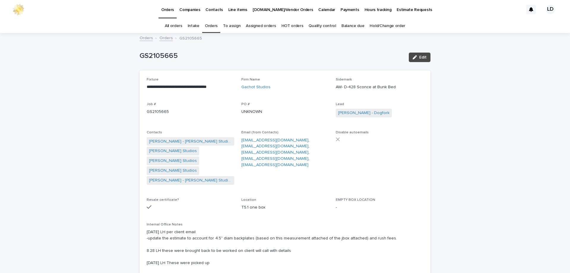
click at [213, 28] on link "Orders" at bounding box center [211, 26] width 13 height 14
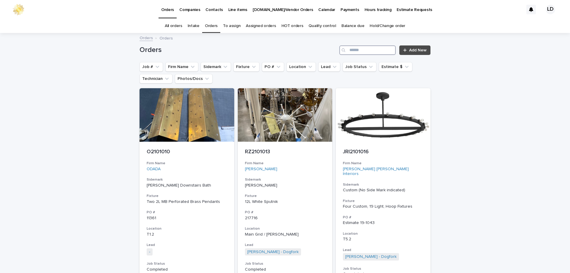
click at [354, 52] on input "Search" at bounding box center [367, 50] width 56 height 10
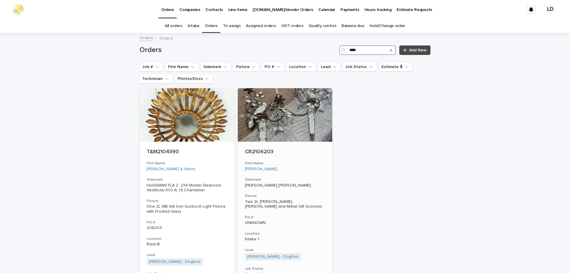
type input "****"
click at [311, 168] on div "Carley Rydberg" at bounding box center [285, 169] width 80 height 5
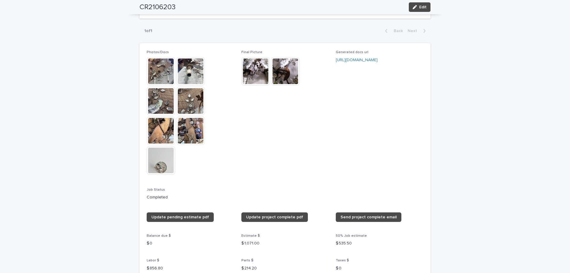
scroll to position [475, 0]
click at [257, 70] on img at bounding box center [255, 71] width 29 height 29
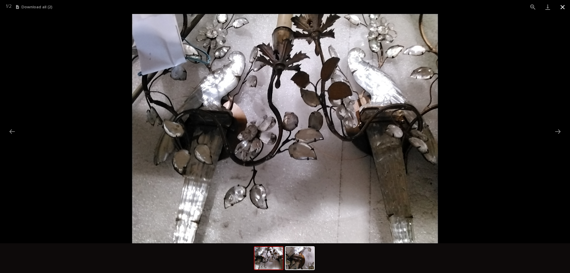
click at [565, 7] on button "Close gallery" at bounding box center [562, 7] width 15 height 14
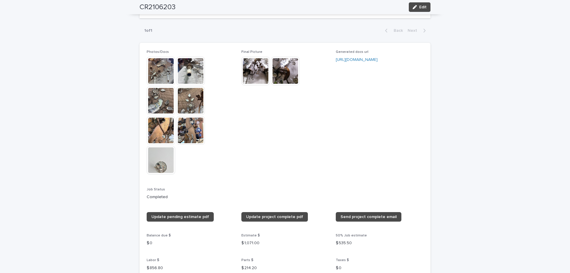
click at [278, 71] on img at bounding box center [285, 71] width 29 height 29
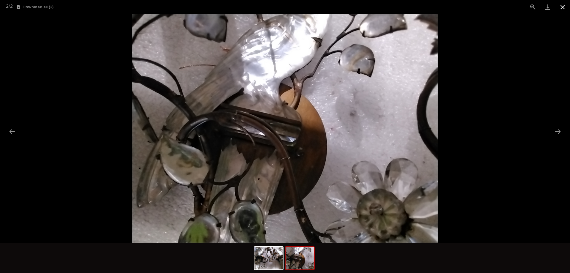
click at [562, 10] on button "Close gallery" at bounding box center [562, 7] width 15 height 14
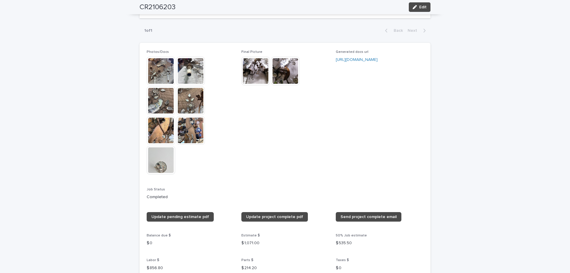
click at [160, 69] on img at bounding box center [161, 71] width 29 height 29
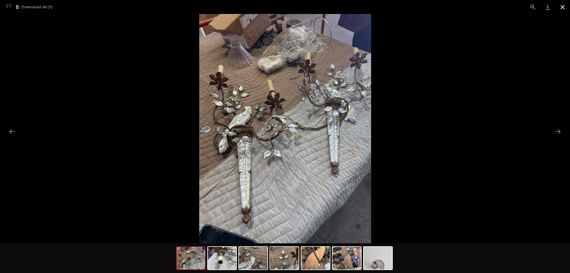
click at [561, 4] on button "Close gallery" at bounding box center [562, 7] width 15 height 14
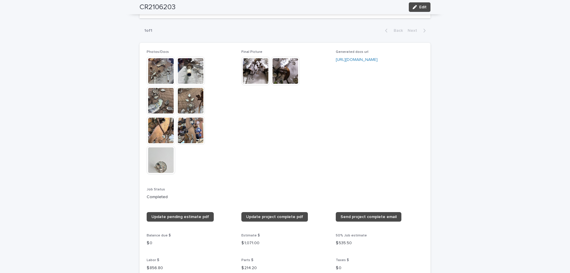
click at [289, 79] on img at bounding box center [285, 71] width 29 height 29
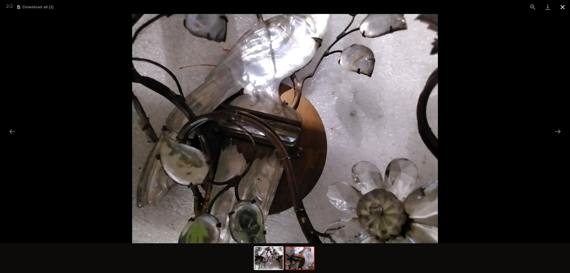
click at [560, 7] on button "Close gallery" at bounding box center [562, 7] width 15 height 14
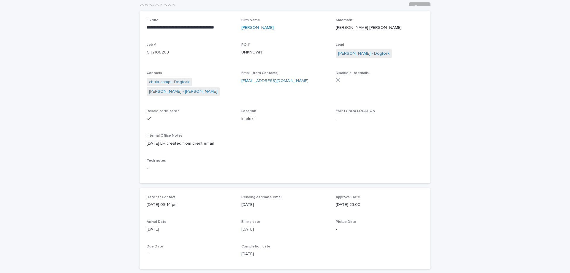
scroll to position [0, 0]
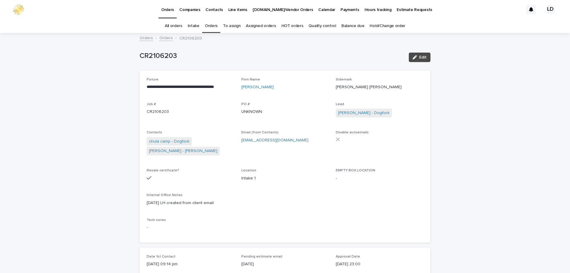
click at [212, 27] on link "Orders" at bounding box center [211, 26] width 13 height 14
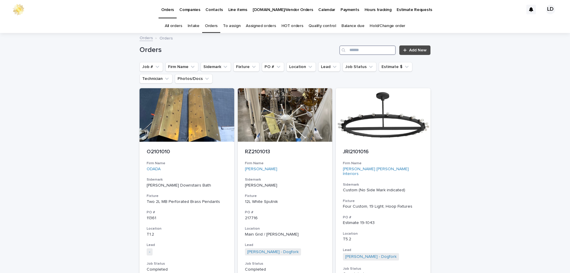
click at [362, 52] on input "Search" at bounding box center [367, 50] width 56 height 10
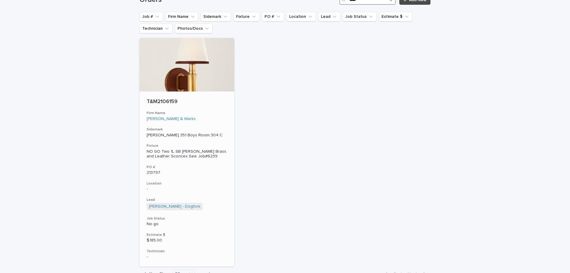
scroll to position [59, 0]
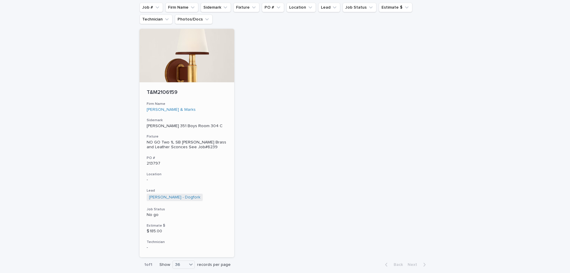
type input "****"
click at [223, 113] on div "T&M2106159 Firm Name Tucker & Marks Sidemark Longfellow 351 Boys Room 304 C Fix…" at bounding box center [187, 169] width 95 height 175
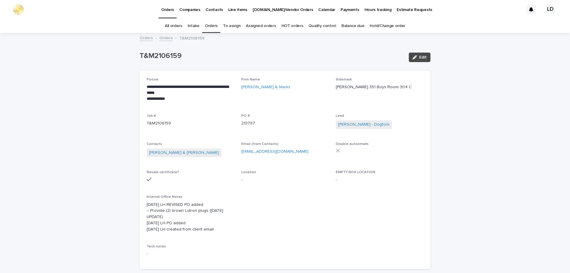
click at [213, 23] on link "Orders" at bounding box center [211, 26] width 13 height 14
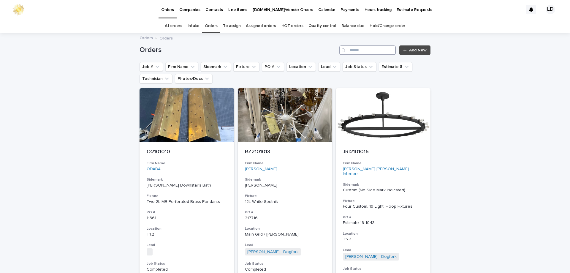
click at [388, 52] on input "Search" at bounding box center [367, 50] width 56 height 10
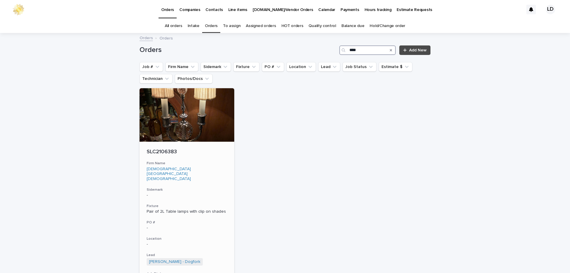
type input "****"
click at [211, 187] on h3 "Sidemark" at bounding box center [187, 189] width 80 height 5
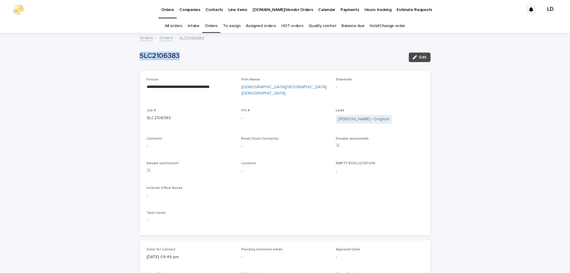
drag, startPoint x: 186, startPoint y: 60, endPoint x: 116, endPoint y: 58, distance: 70.1
copy p "SLC2106383"
click at [419, 58] on span "Edit" at bounding box center [422, 57] width 7 height 4
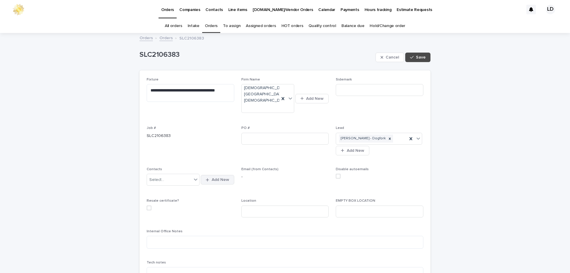
click at [222, 181] on span "Add New" at bounding box center [221, 180] width 18 height 4
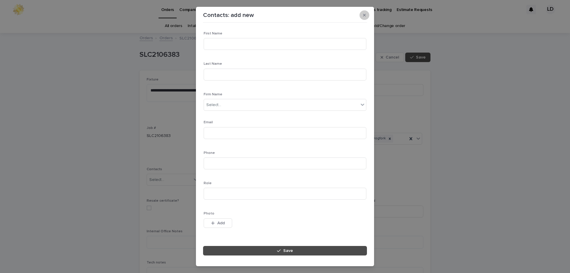
click at [364, 15] on icon "button" at bounding box center [364, 15] width 3 height 4
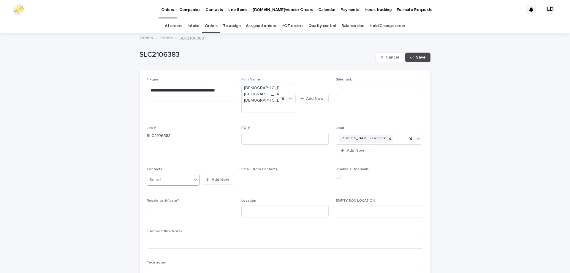
click at [173, 181] on div "Select..." at bounding box center [169, 180] width 45 height 10
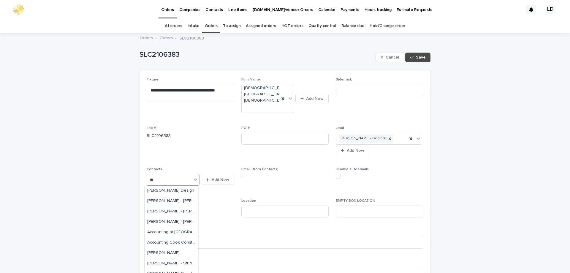
scroll to position [178, 0]
type input "*"
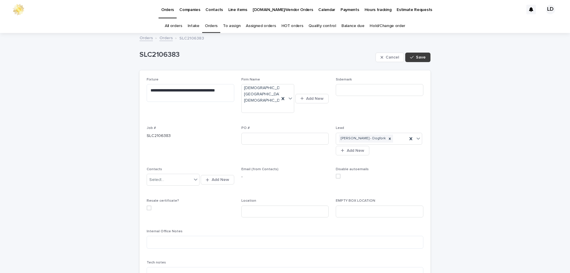
click at [416, 58] on span "Save" at bounding box center [421, 57] width 10 height 4
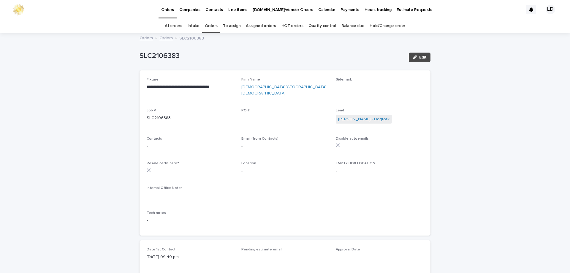
click at [161, 37] on link "Orders" at bounding box center [165, 37] width 13 height 7
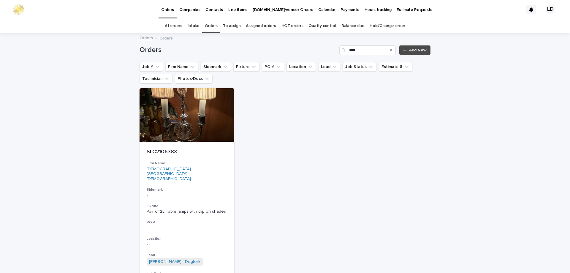
scroll to position [19, 0]
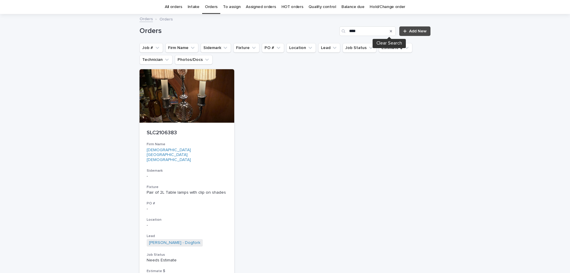
click at [390, 31] on icon "Search" at bounding box center [391, 31] width 2 height 2
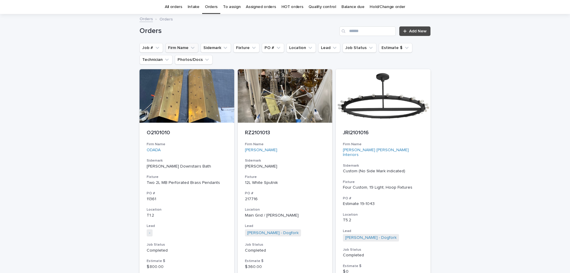
click at [182, 48] on button "Firm Name" at bounding box center [181, 48] width 33 height 10
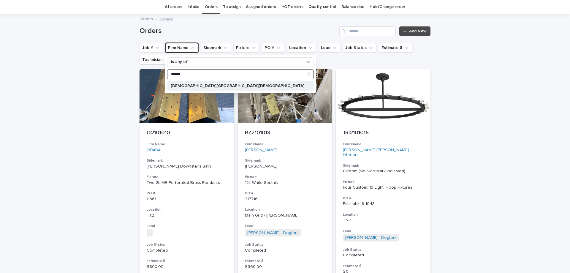
type input "******"
click at [200, 86] on p "[DEMOGRAPHIC_DATA][GEOGRAPHIC_DATA][DEMOGRAPHIC_DATA]" at bounding box center [238, 86] width 134 height 4
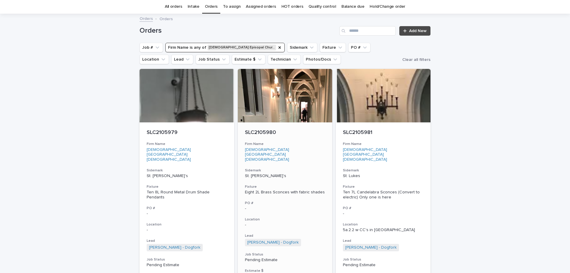
scroll to position [30, 0]
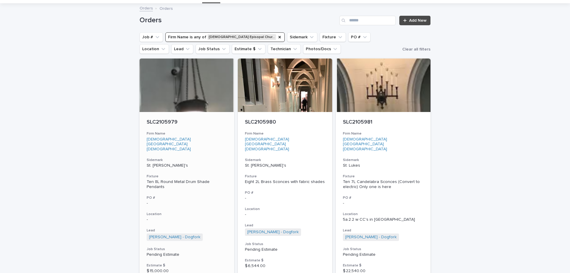
click at [210, 200] on div "SLC2105979 Firm Name St Luke’s Church Episopal Church of San Francisco Sidemark…" at bounding box center [187, 204] width 95 height 185
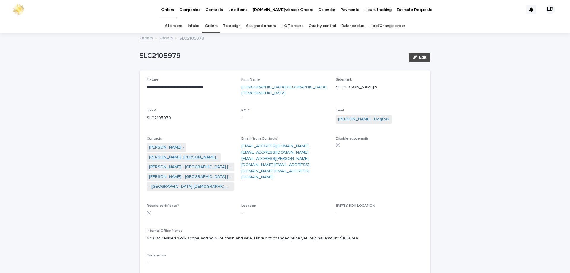
click at [166, 159] on link "[PERSON_NAME], [PERSON_NAME] -" at bounding box center [183, 157] width 69 height 6
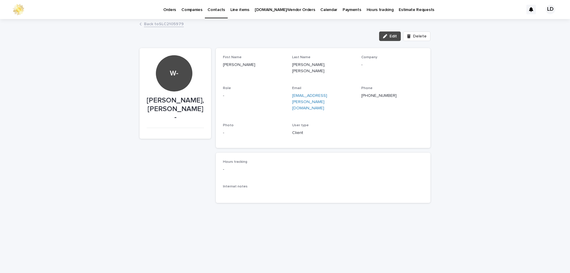
click at [162, 22] on link "Back to SLC2105979" at bounding box center [164, 23] width 40 height 7
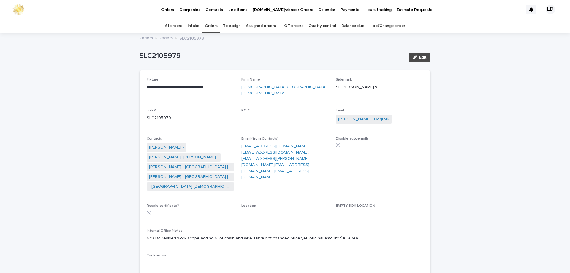
scroll to position [19, 0]
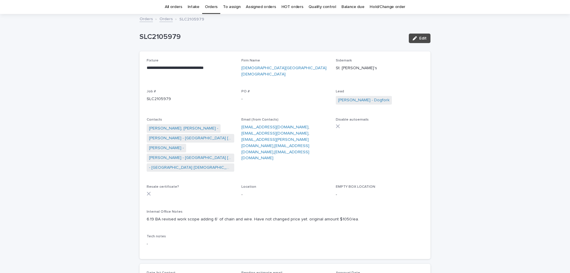
click at [166, 20] on link "Orders" at bounding box center [165, 18] width 13 height 7
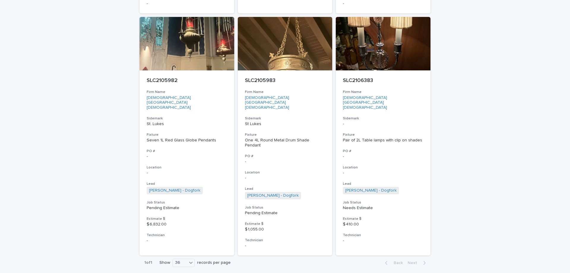
scroll to position [316, 0]
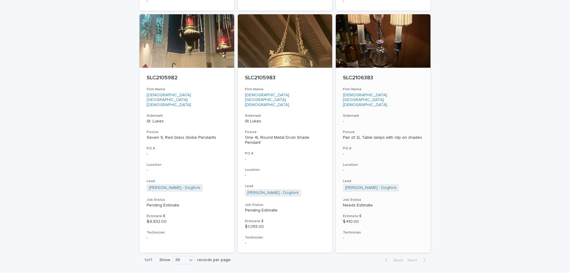
click at [382, 162] on h3 "Location" at bounding box center [383, 164] width 80 height 5
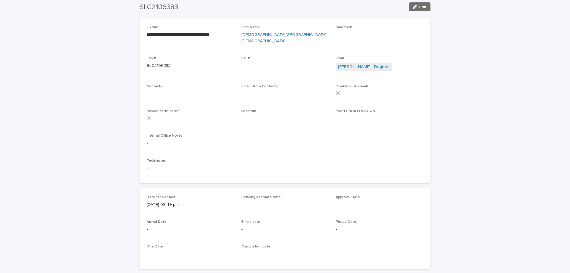
scroll to position [19, 0]
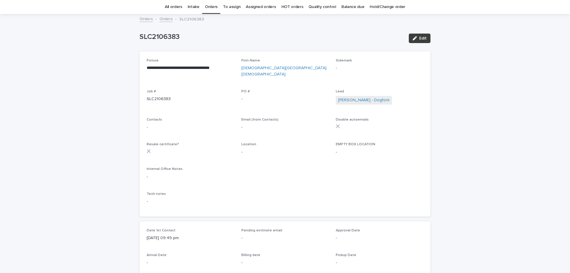
click at [414, 37] on icon "button" at bounding box center [415, 38] width 4 height 4
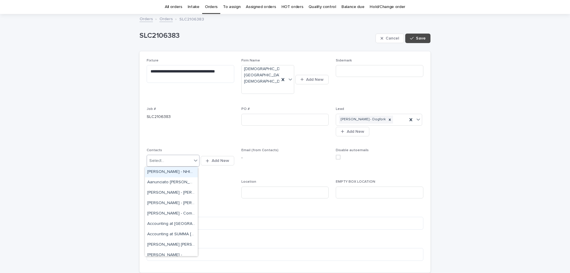
click at [170, 160] on div "Select..." at bounding box center [169, 161] width 45 height 10
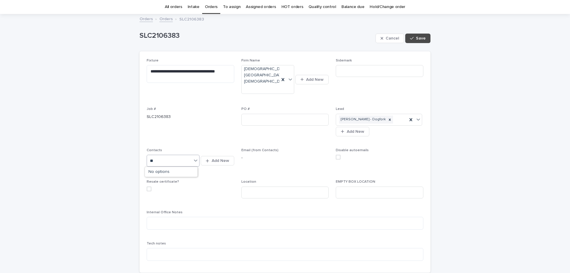
type input "*"
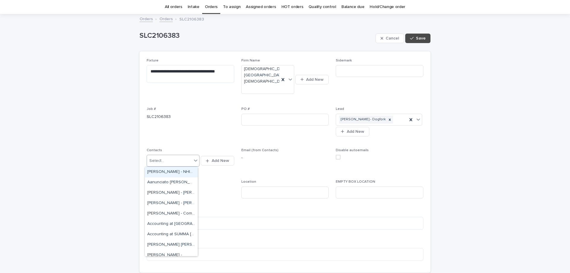
click at [164, 19] on link "Orders" at bounding box center [165, 18] width 13 height 7
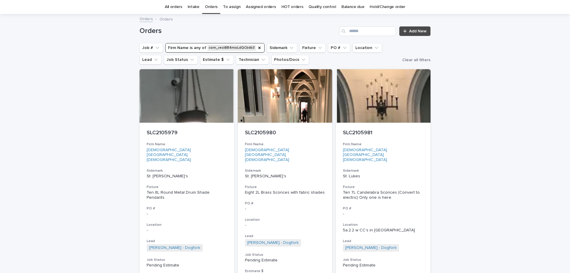
scroll to position [19, 0]
click at [201, 179] on div "SLC2105979 Firm Name St Luke’s Church Episopal Church of San Francisco Sidemark…" at bounding box center [187, 215] width 95 height 185
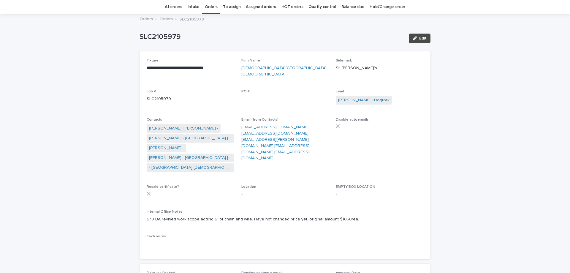
click at [163, 20] on link "Orders" at bounding box center [165, 18] width 13 height 7
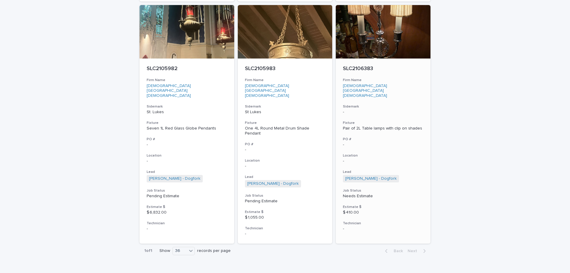
click at [412, 140] on div "SLC2106383 Firm Name St Luke’s Church Episopal Church of San Francisco Sidemark…" at bounding box center [383, 149] width 95 height 180
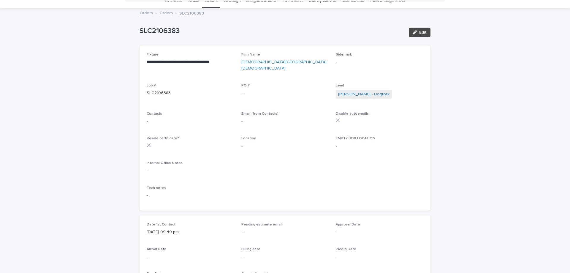
scroll to position [19, 0]
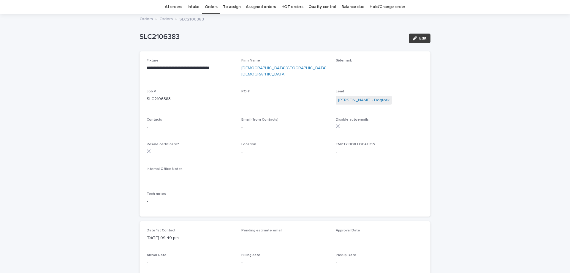
click at [424, 38] on span "Edit" at bounding box center [422, 38] width 7 height 4
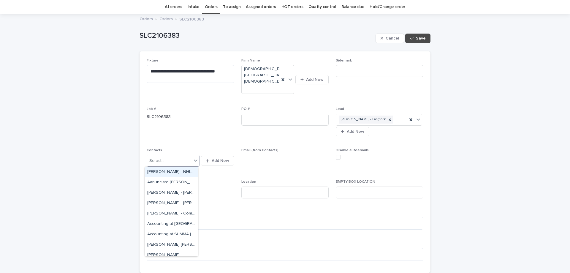
click at [175, 158] on div "Select..." at bounding box center [169, 161] width 45 height 10
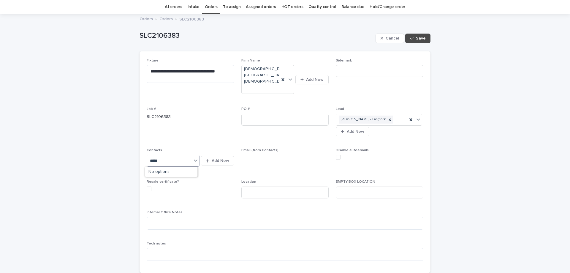
type input "*****"
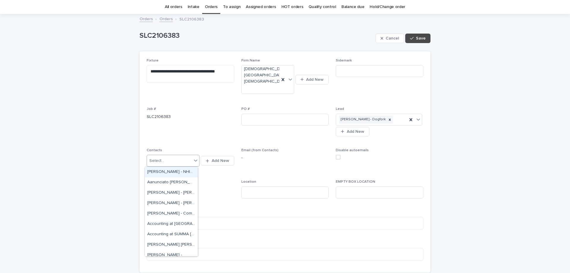
click at [176, 158] on div "Select..." at bounding box center [169, 161] width 45 height 10
type input "*******"
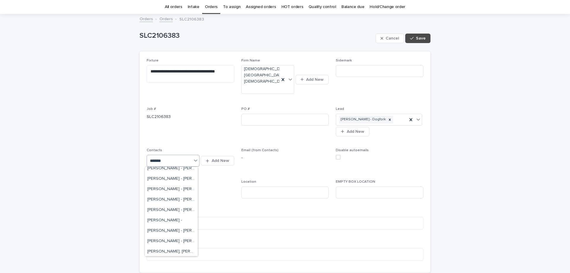
scroll to position [77, 0]
click at [168, 249] on div "[PERSON_NAME], [PERSON_NAME] -" at bounding box center [171, 251] width 53 height 10
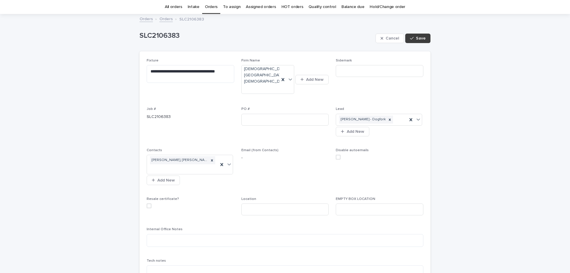
click at [420, 40] on span "Save" at bounding box center [421, 38] width 10 height 4
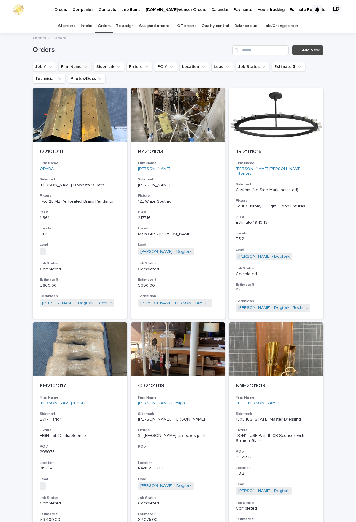
click at [84, 69] on icon "Firm Name" at bounding box center [86, 67] width 6 height 6
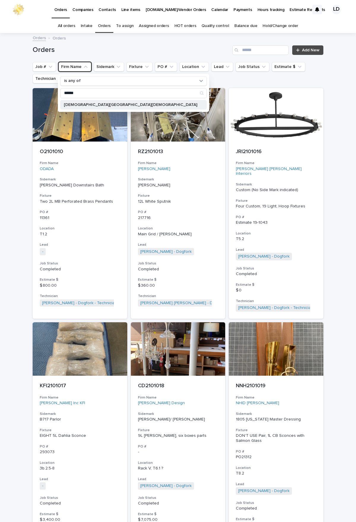
type input "******"
click at [91, 104] on p "[DEMOGRAPHIC_DATA][GEOGRAPHIC_DATA][DEMOGRAPHIC_DATA]" at bounding box center [131, 105] width 134 height 4
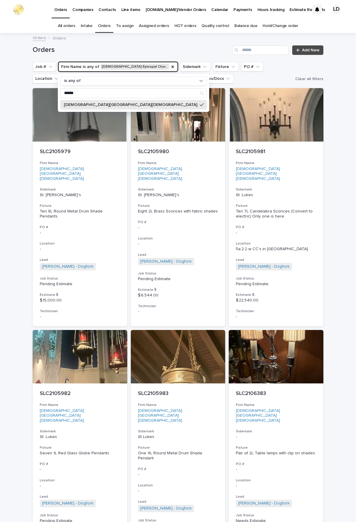
click at [285, 236] on div "Loading... Saving… Loading... Saving… Orders Add New Job # Firm Name is any of …" at bounding box center [178, 324] width 356 height 580
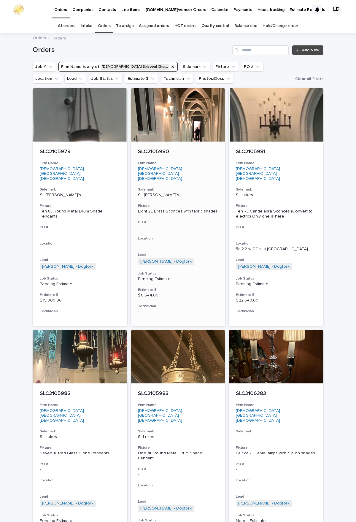
click at [177, 193] on p "St. Luke's" at bounding box center [178, 195] width 80 height 5
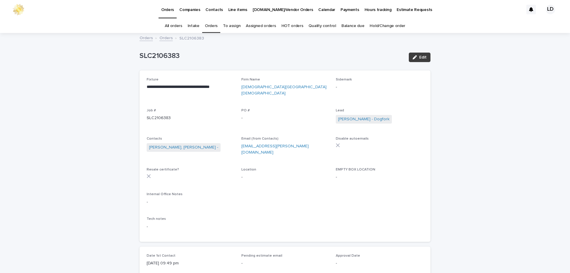
click at [419, 56] on span "Edit" at bounding box center [422, 57] width 7 height 4
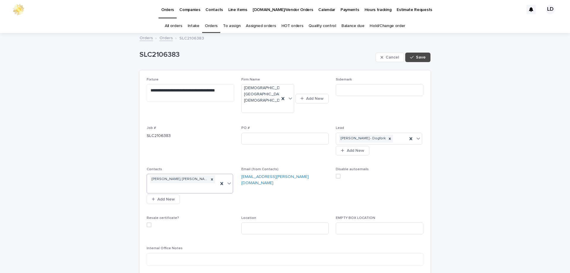
click at [208, 180] on div "[PERSON_NAME], [PERSON_NAME] -" at bounding box center [182, 183] width 71 height 19
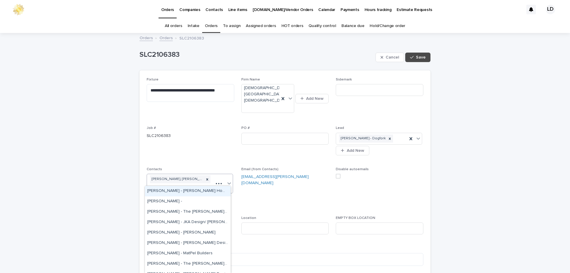
type input "*"
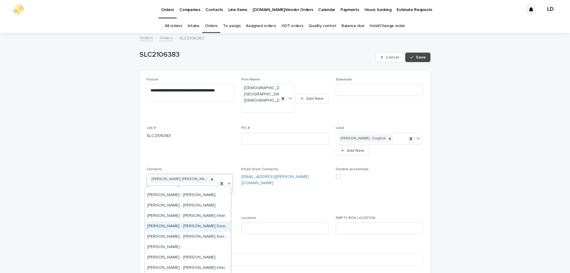
scroll to position [69, 0]
type input "*"
click at [418, 58] on span "Save" at bounding box center [421, 57] width 10 height 4
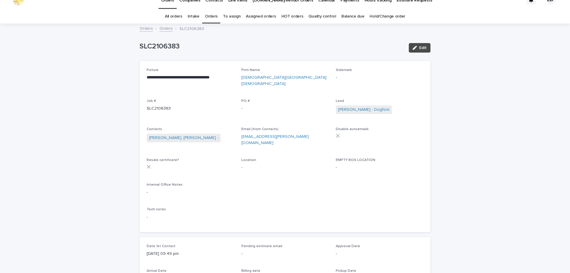
scroll to position [0, 0]
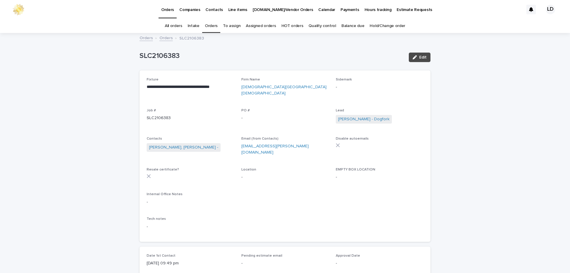
click at [216, 26] on link "Orders" at bounding box center [211, 26] width 13 height 14
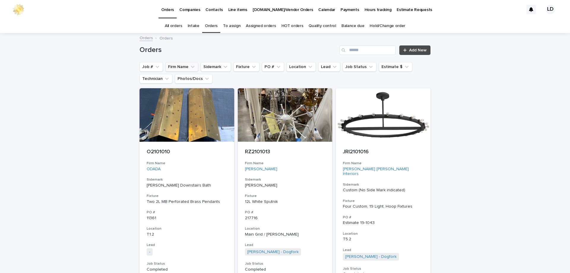
click at [183, 66] on button "Firm Name" at bounding box center [181, 67] width 33 height 10
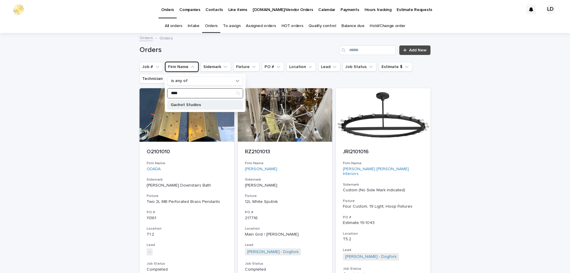
type input "****"
click at [184, 105] on p "Gachot Studios" at bounding box center [202, 105] width 63 height 4
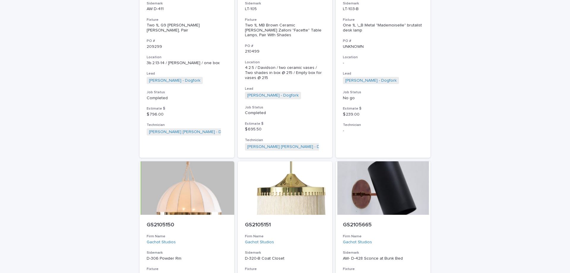
scroll to position [594, 0]
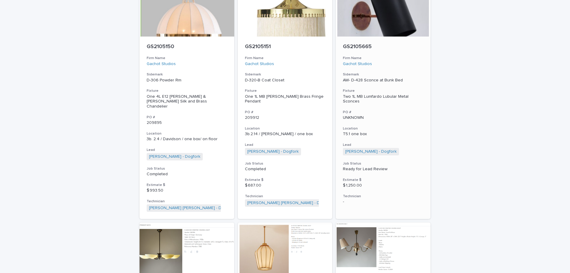
click at [407, 126] on h3 "Location" at bounding box center [383, 128] width 80 height 5
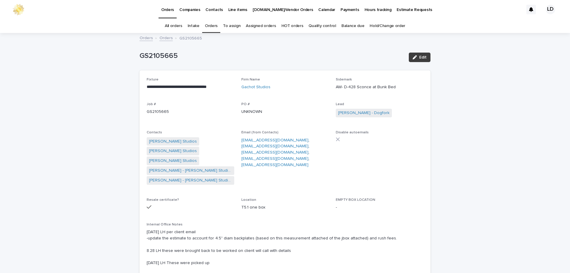
click at [421, 59] on button "Edit" at bounding box center [420, 58] width 22 height 10
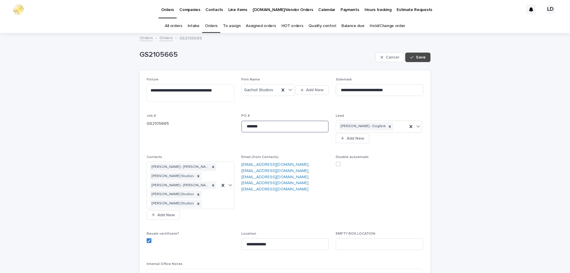
drag, startPoint x: 271, startPoint y: 129, endPoint x: 198, endPoint y: 128, distance: 73.1
click at [198, 128] on div "**********" at bounding box center [285, 230] width 277 height 305
paste input "******"
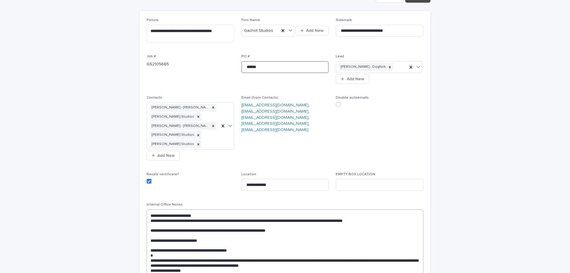
type input "******"
click at [148, 215] on textarea "**********" at bounding box center [285, 248] width 277 height 78
click at [153, 211] on textarea "**********" at bounding box center [285, 250] width 277 height 83
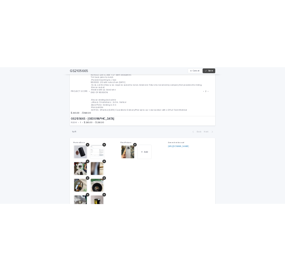
scroll to position [624, 0]
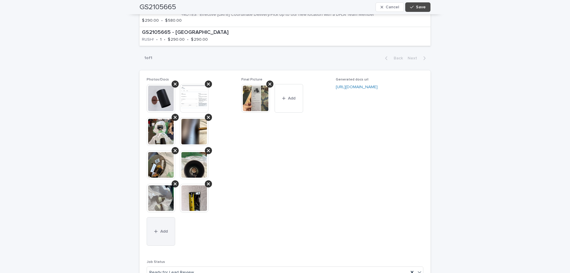
type textarea "**********"
click at [161, 222] on button "Add" at bounding box center [161, 231] width 29 height 29
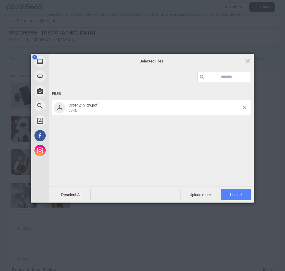
click at [237, 194] on span "Upload 1" at bounding box center [236, 194] width 12 height 4
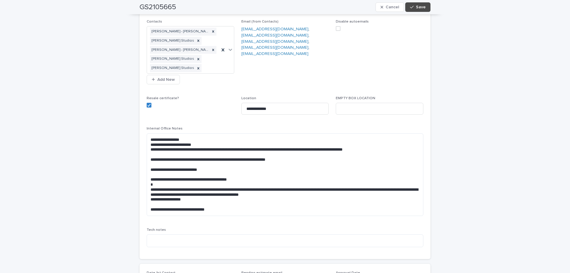
scroll to position [76, 0]
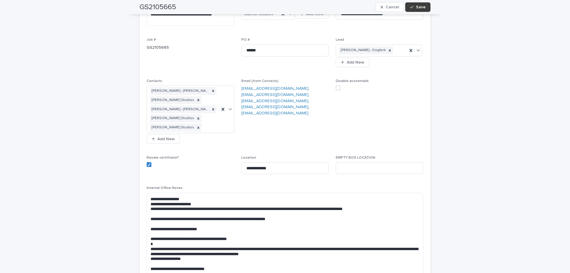
click at [420, 7] on span "Save" at bounding box center [421, 7] width 10 height 4
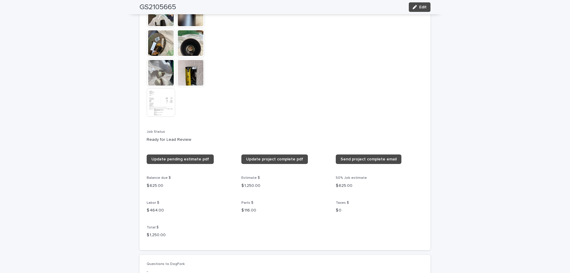
scroll to position [700, 0]
